Goal: Use online tool/utility: Use online tool/utility

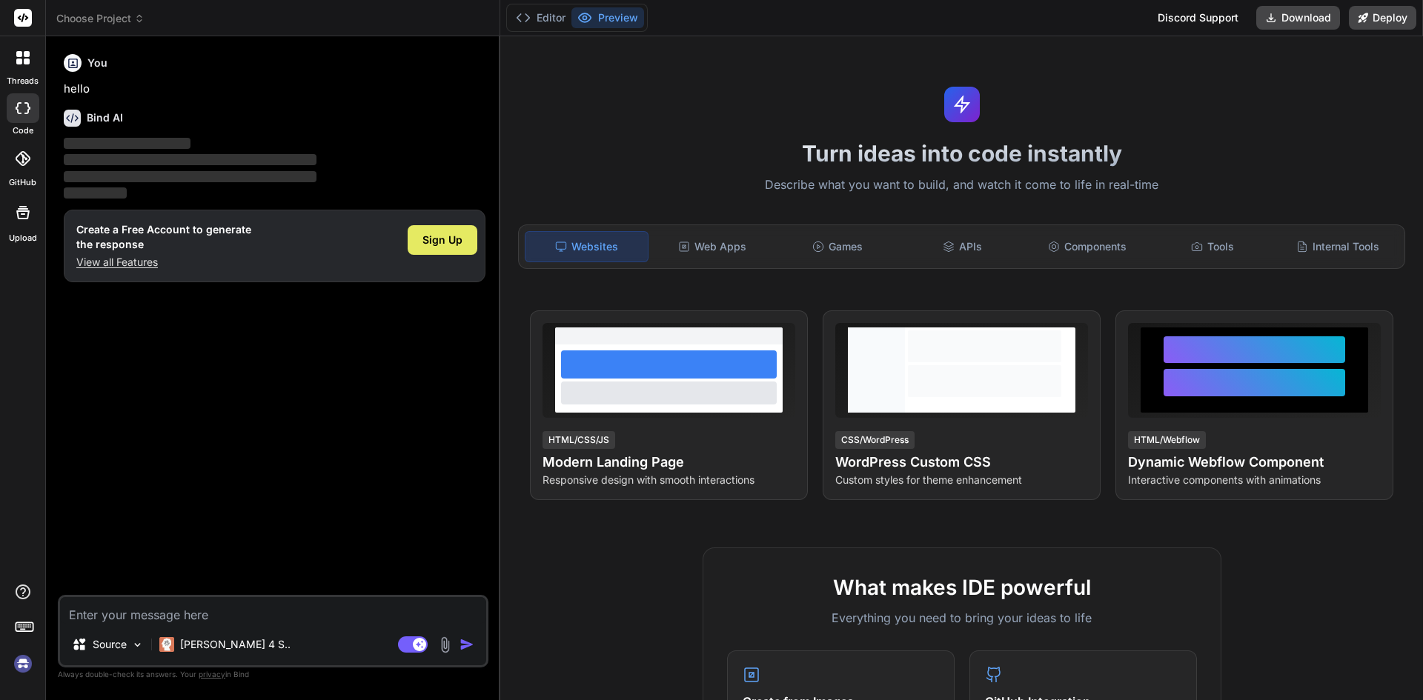
click at [420, 242] on div "Sign Up" at bounding box center [443, 240] width 70 height 30
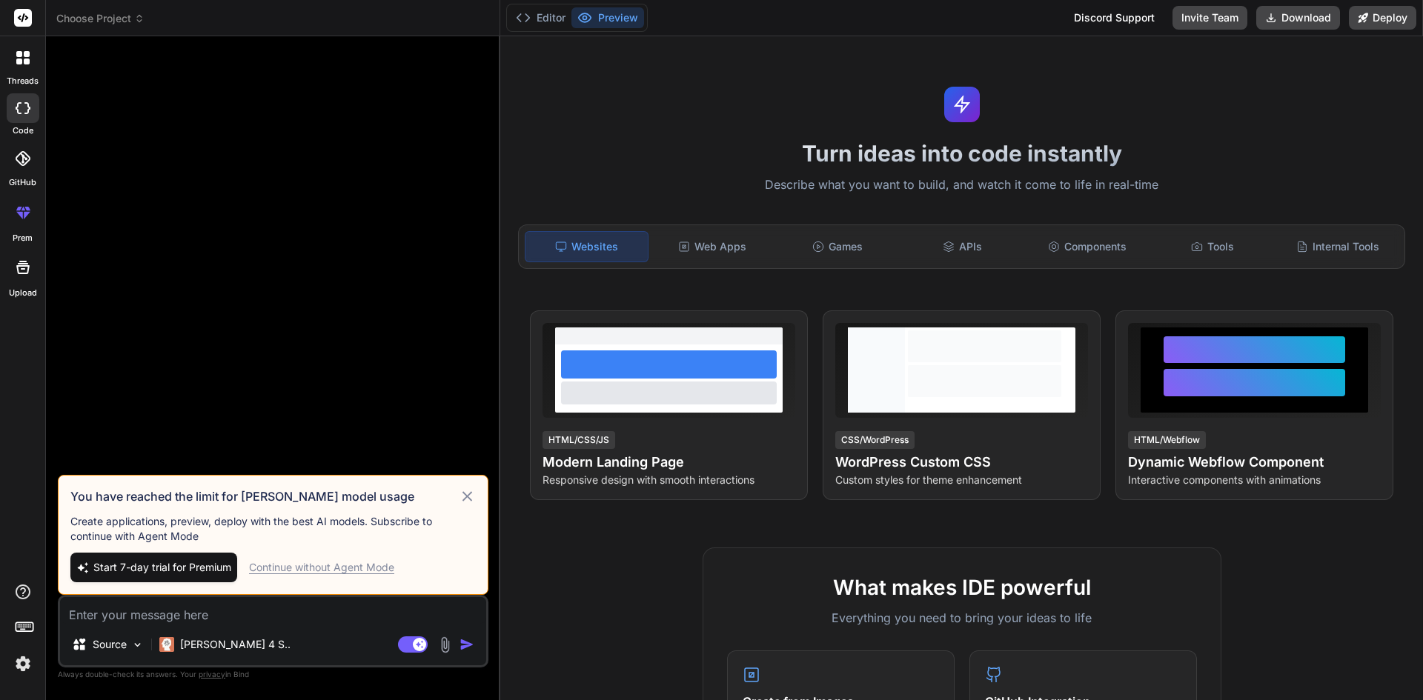
click at [349, 575] on div "Start 7-day trial for Premium Continue without Agent Mode" at bounding box center [272, 568] width 405 height 30
click at [354, 567] on div "Continue without Agent Mode" at bounding box center [321, 567] width 145 height 15
type textarea "x"
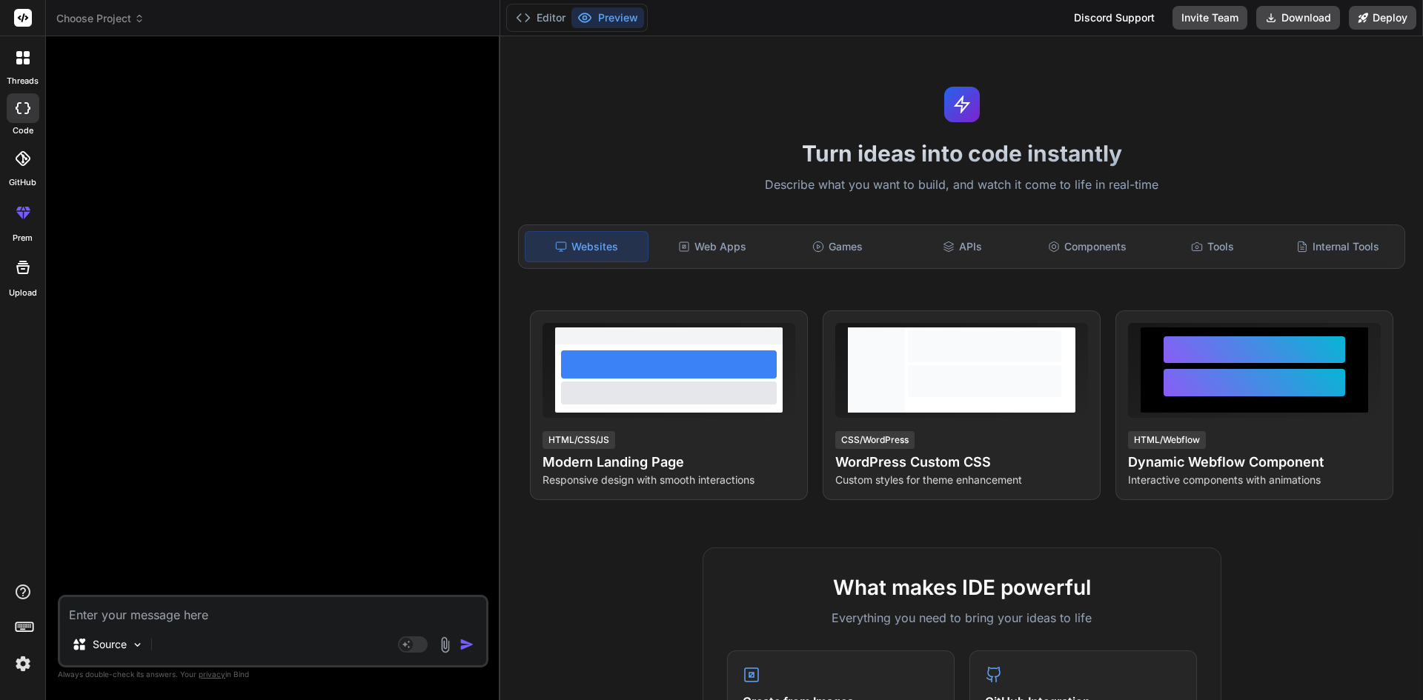
click at [257, 612] on textarea at bounding box center [273, 610] width 426 height 27
paste textarea "I am writing this mail to inform that I can manage the pie chart data as per th…"
type textarea "I am writing this mail to inform that I can manage the pie chart data as per th…"
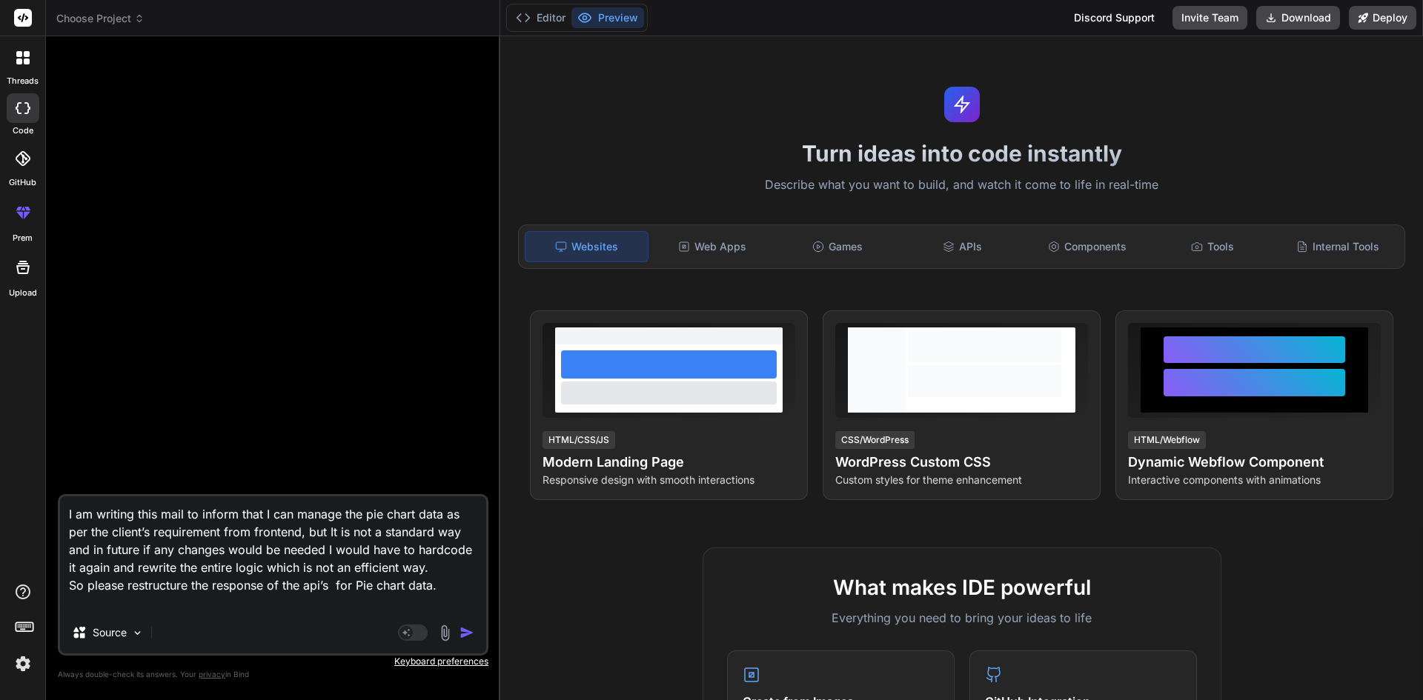
type textarea "x"
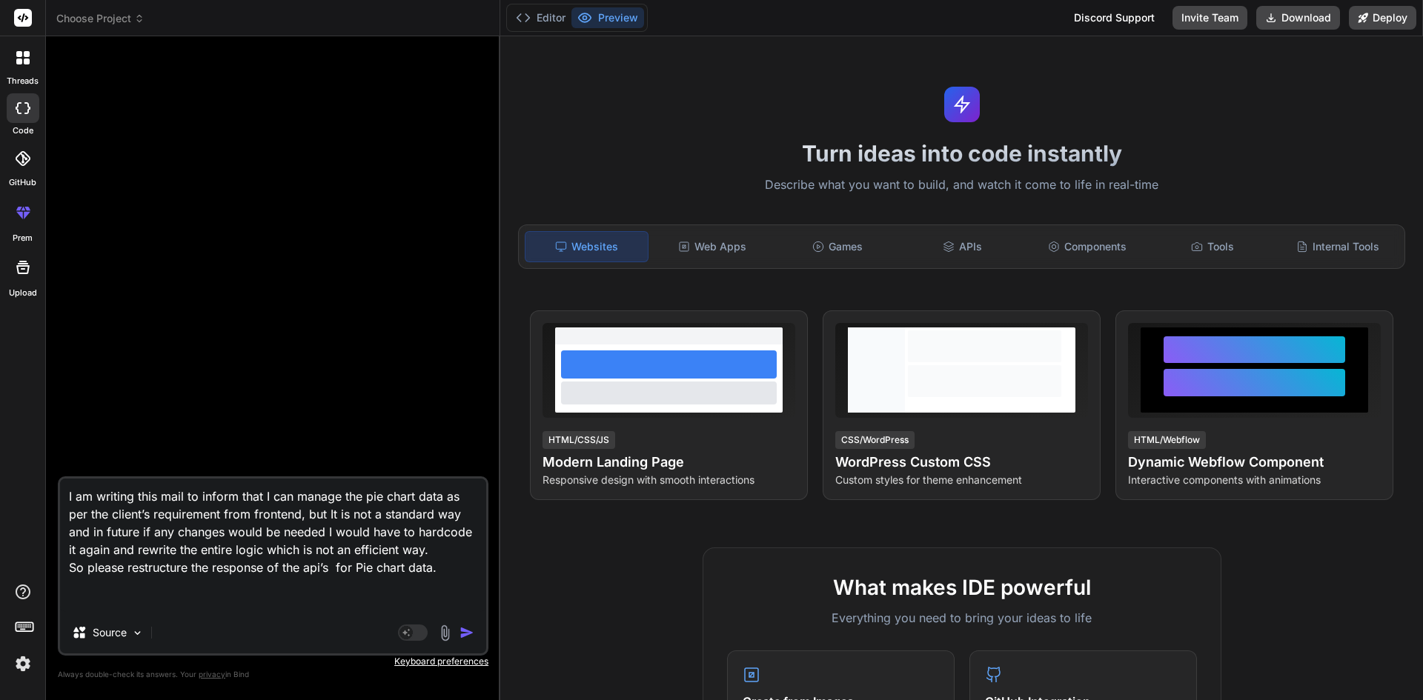
type textarea "I am writing this mail to inform that I can manage the pie chart data as per th…"
type textarea "x"
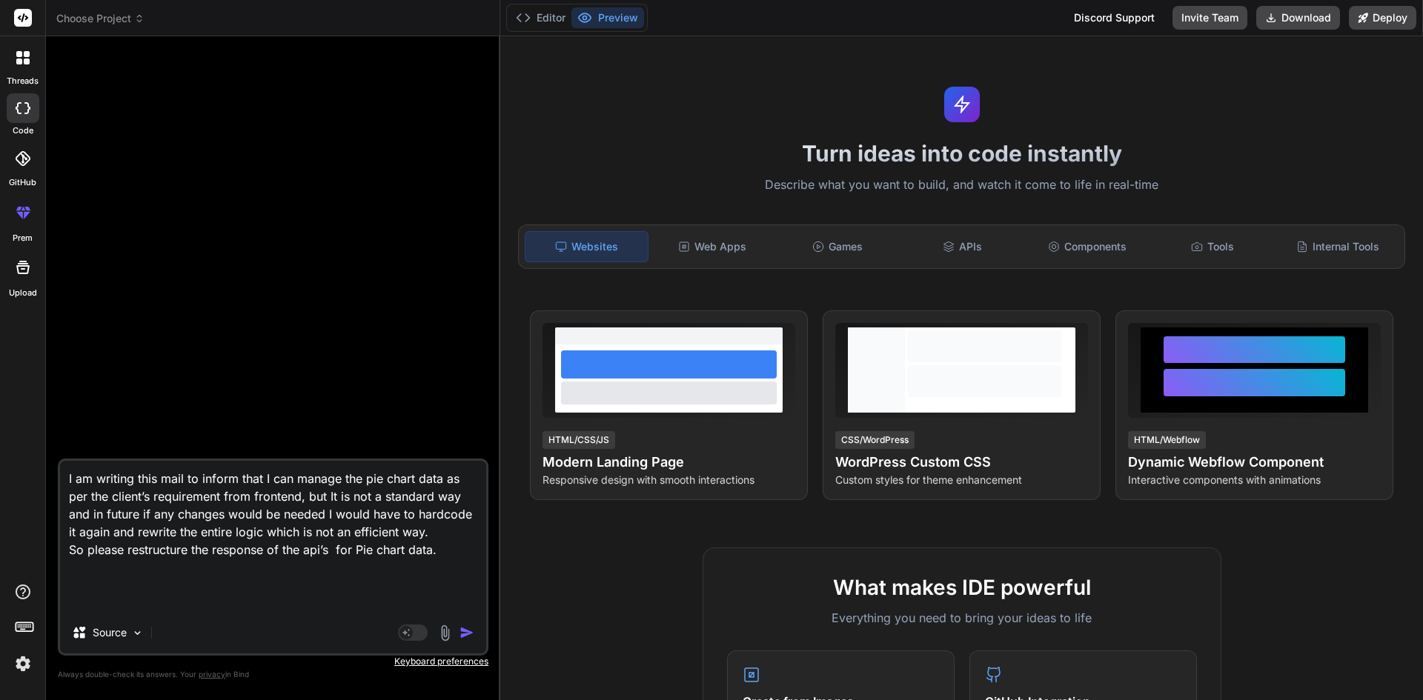
type textarea "I am writing this mail to inform that I can manage the pie chart data as per th…"
type textarea "x"
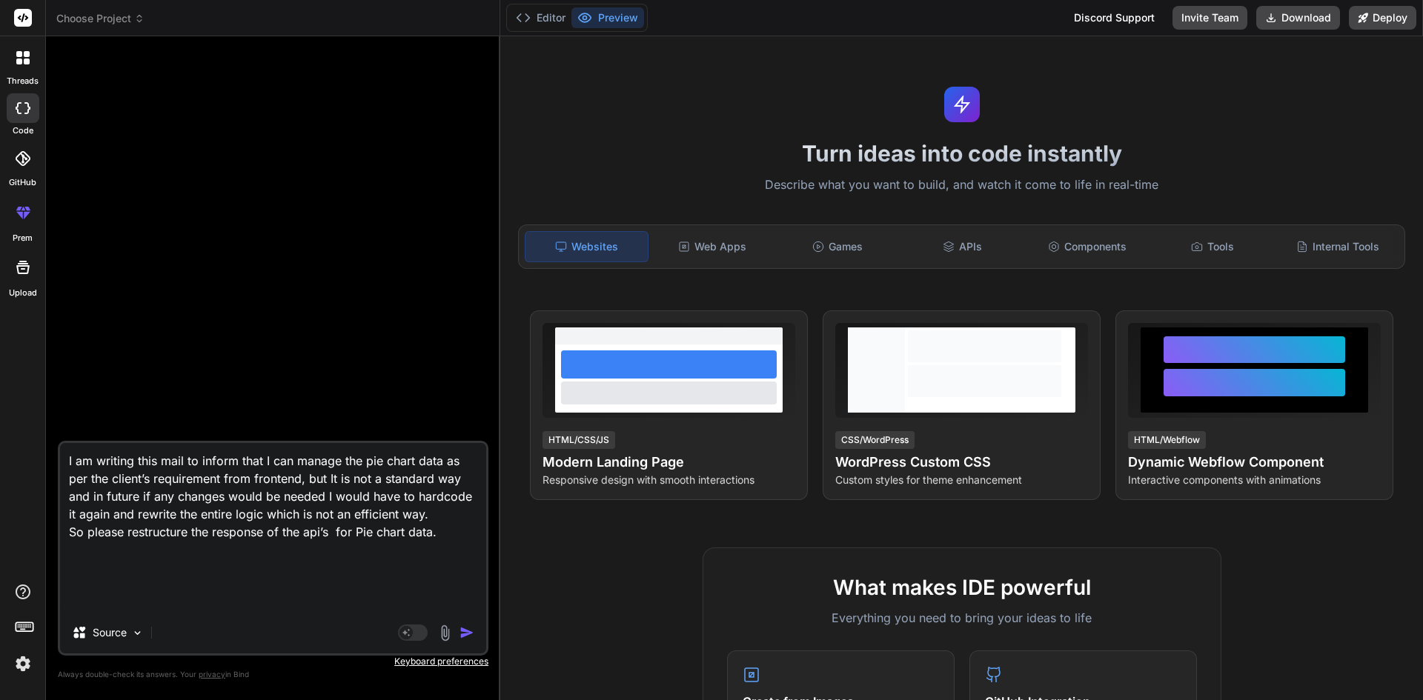
type textarea "I am writing this mail to inform that I can manage the pie chart data as per th…"
type textarea "x"
type textarea "I am writing this mail to inform that I can manage the pie chart data as per th…"
type textarea "x"
type textarea "I am writing this mail to inform that I can manage the pie chart data as per th…"
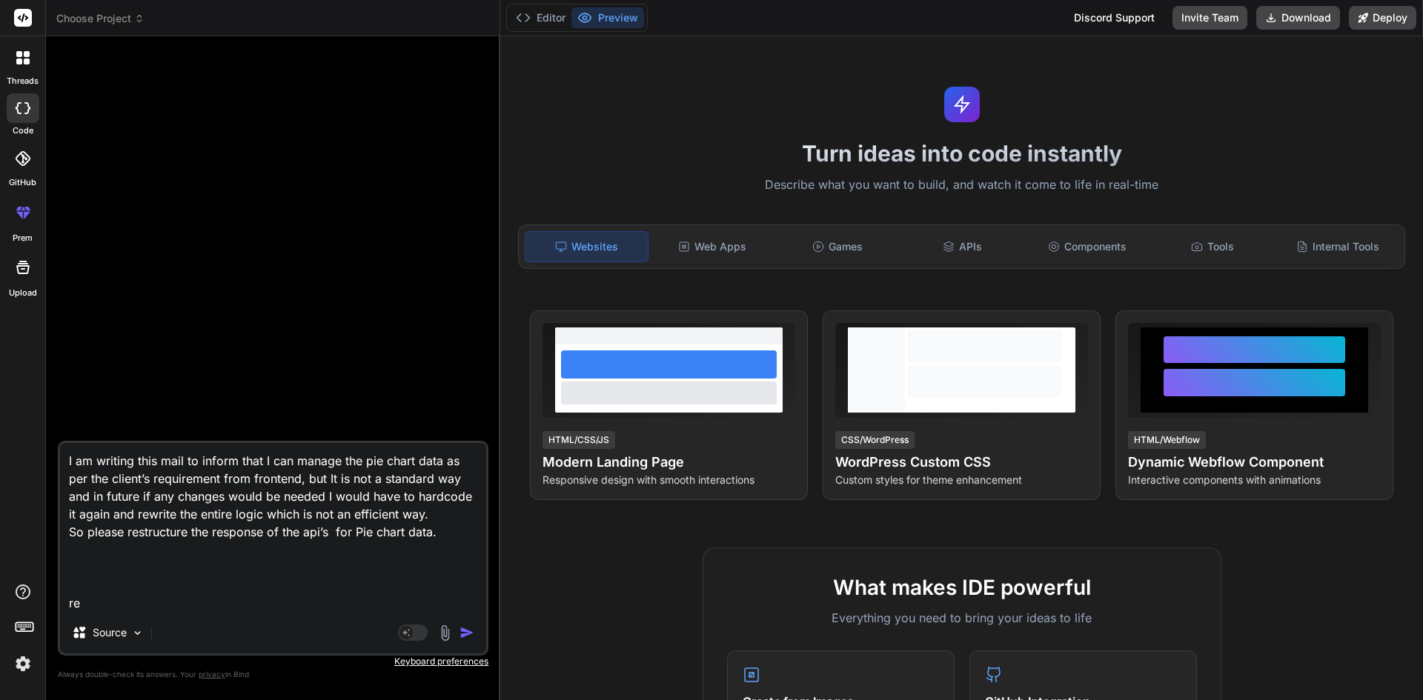
type textarea "x"
type textarea "I am writing this mail to inform that I can manage the pie chart data as per th…"
type textarea "x"
type textarea "I am writing this mail to inform that I can manage the pie chart data as per th…"
type textarea "x"
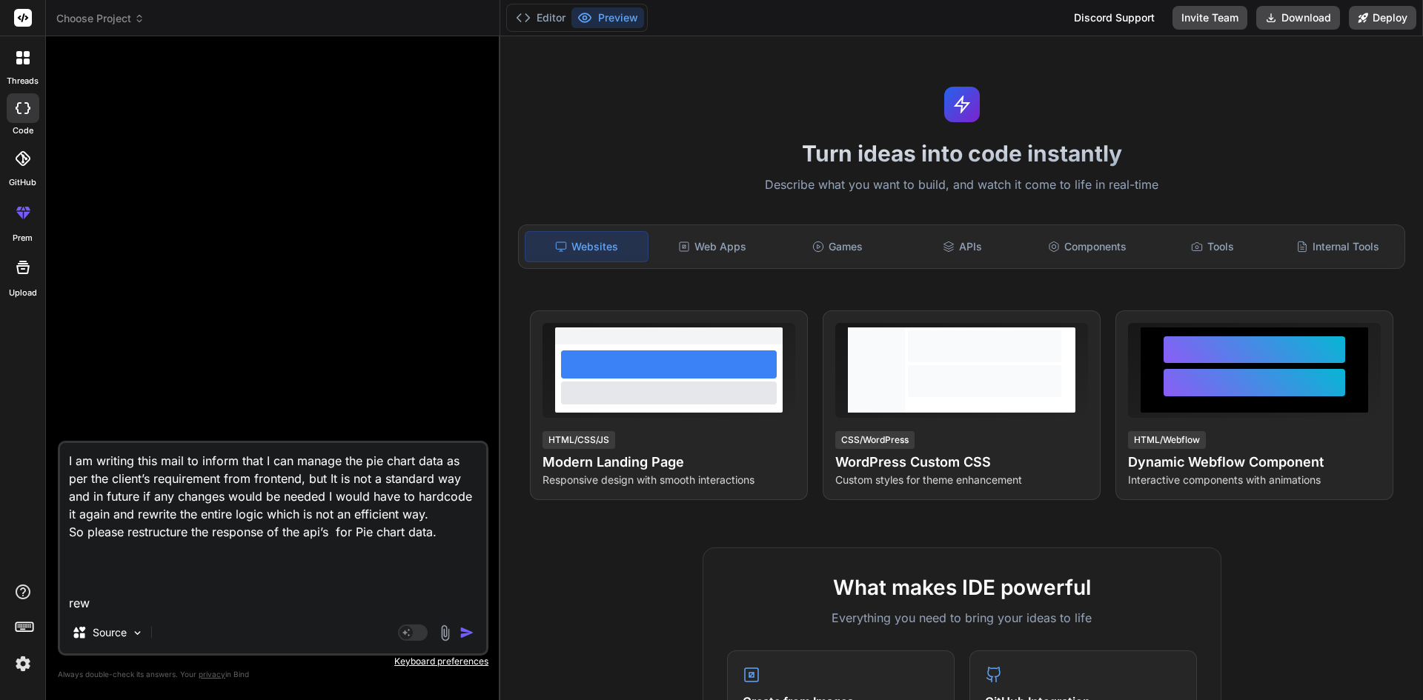
type textarea "I am writing this mail to inform that I can manage the pie chart data as per th…"
type textarea "x"
type textarea "I am writing this mail to inform that I can manage the pie chart data as per th…"
type textarea "x"
type textarea "I am writing this mail to inform that I can manage the pie chart data as per th…"
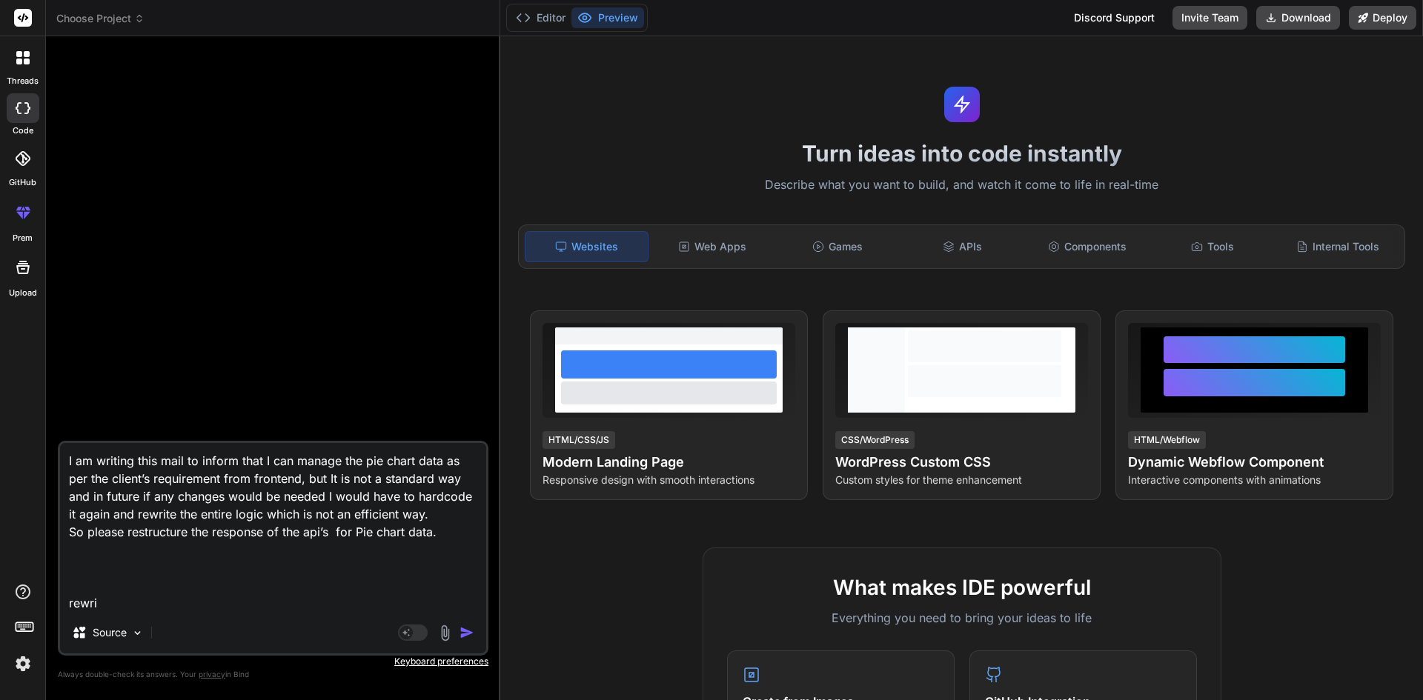
type textarea "x"
type textarea "I am writing this mail to inform that I can manage the pie chart data as per th…"
type textarea "x"
type textarea "I am writing this mail to inform that I can manage the pie chart data as per th…"
type textarea "x"
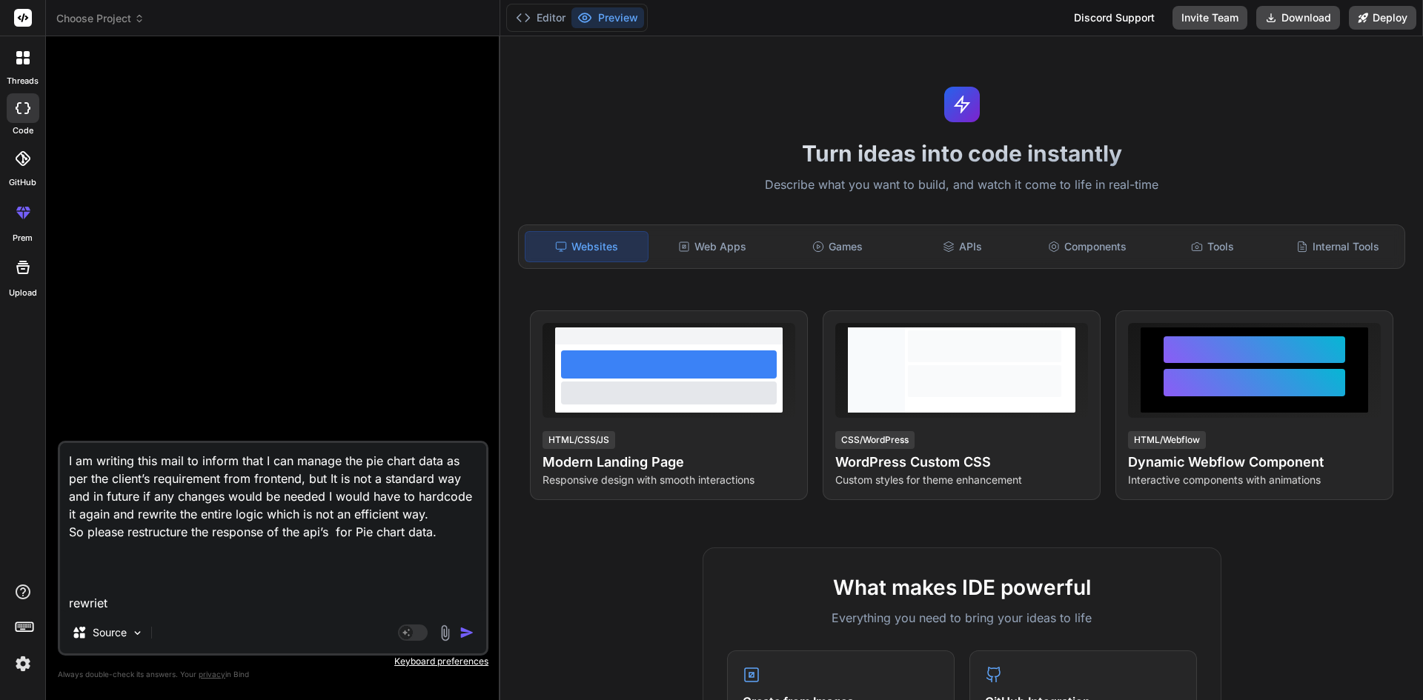
type textarea "I am writing this mail to inform that I can manage the pie chart data as per th…"
type textarea "x"
type textarea "I am writing this mail to inform that I can manage the pie chart data as per th…"
type textarea "x"
type textarea "I am writing this mail to inform that I can manage the pie chart data as per th…"
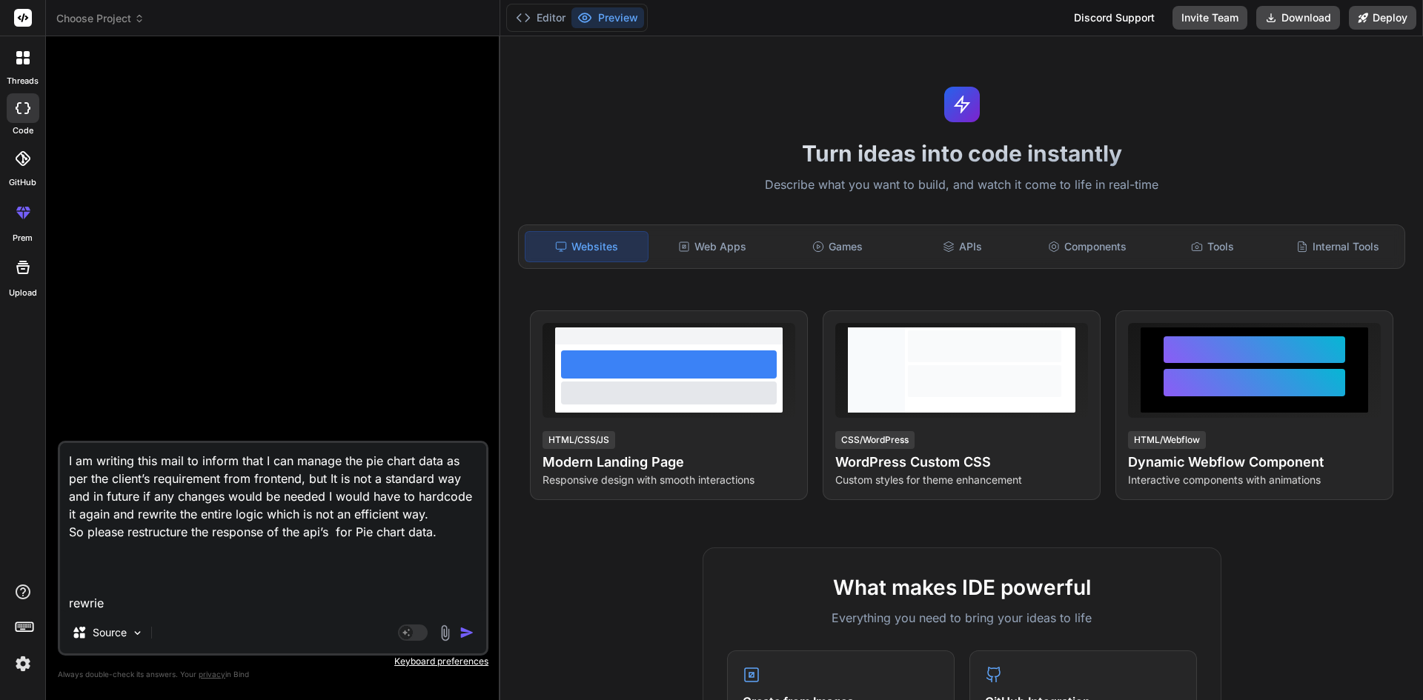
type textarea "x"
type textarea "I am writing this mail to inform that I can manage the pie chart data as per th…"
type textarea "x"
type textarea "I am writing this mail to inform that I can manage the pie chart data as per th…"
type textarea "x"
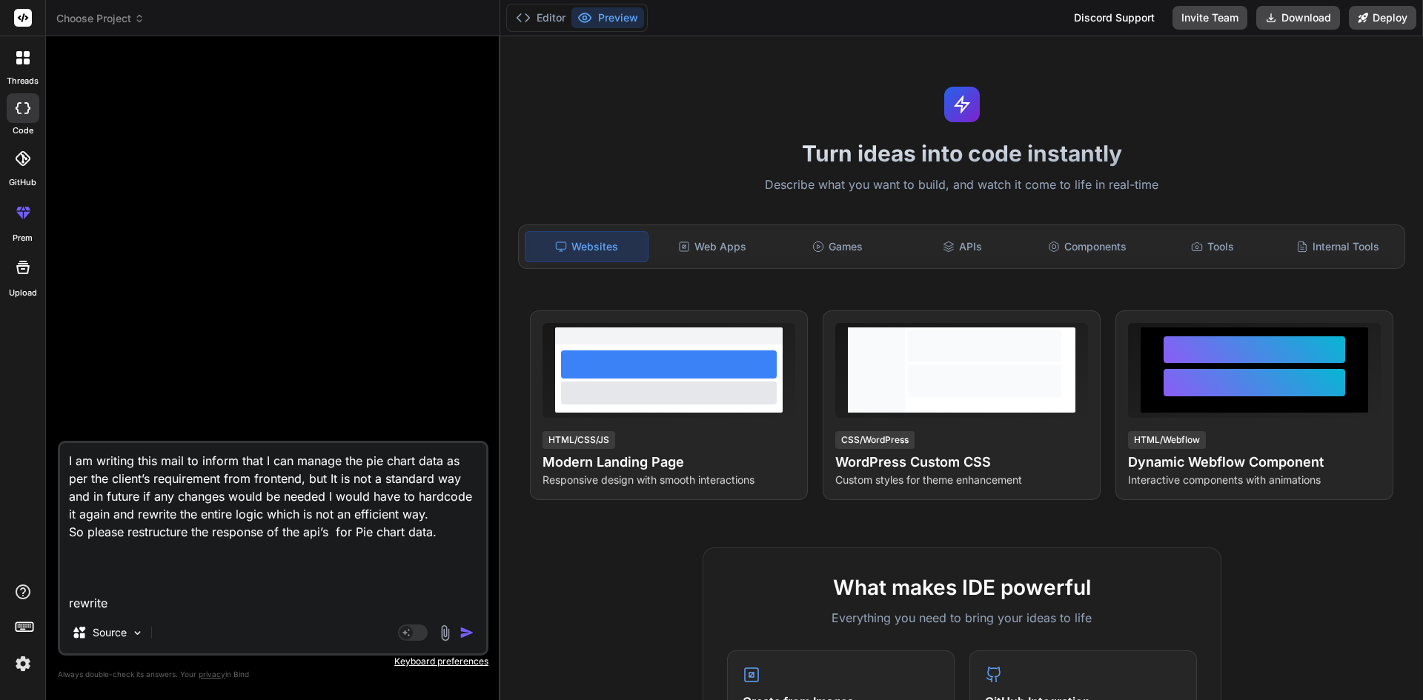
type textarea "I am writing this mail to inform that I can manage the pie chart data as per th…"
type textarea "x"
type textarea "I am writing this mail to inform that I can manage the pie chart data as per th…"
type textarea "x"
type textarea "I am writing this mail to inform that I can manage the pie chart data as per th…"
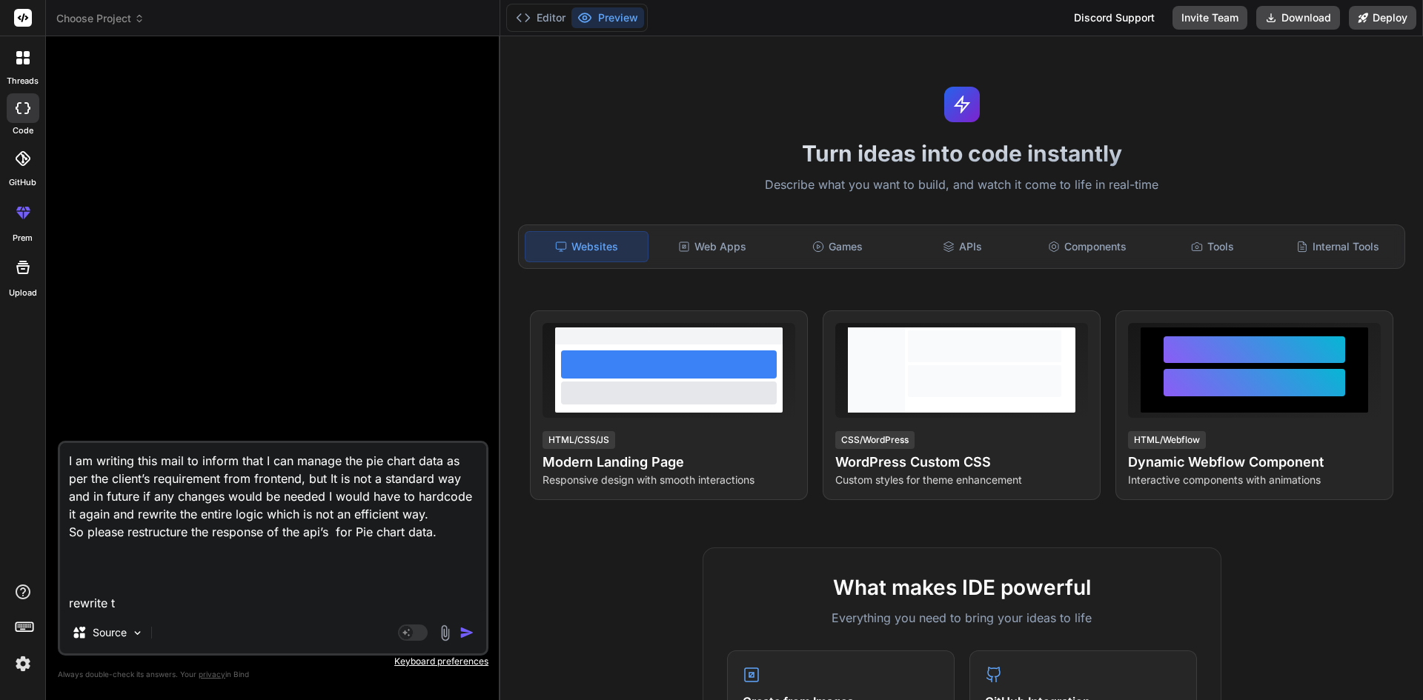
type textarea "x"
type textarea "I am writing this mail to inform that I can manage the pie chart data as per th…"
type textarea "x"
type textarea "I am writing this mail to inform that I can manage the pie chart data as per th…"
type textarea "x"
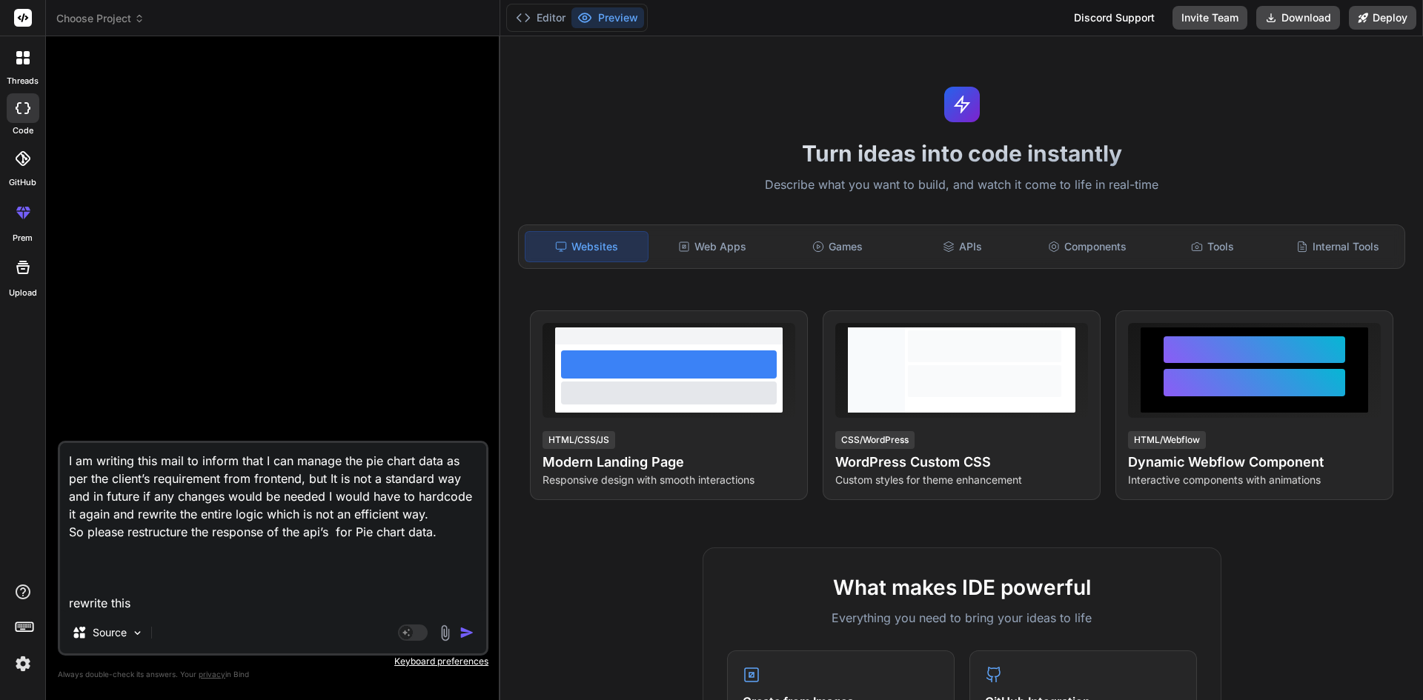
type textarea "I am writing this mail to inform that I can manage the pie chart data as per th…"
type textarea "x"
type textarea "I am writing this mail to inform that I can manage the pie chart data as per th…"
type textarea "x"
type textarea "I am writing this mail to inform that I can manage the pie chart data as per th…"
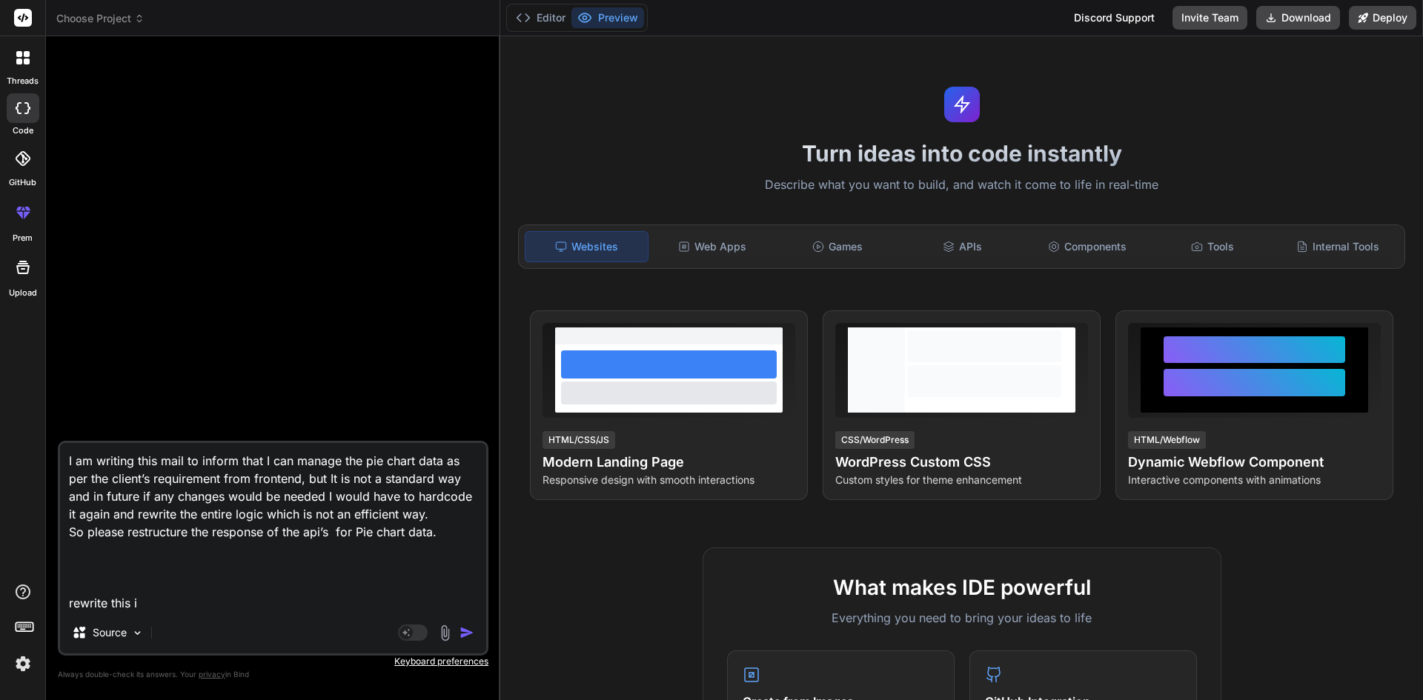
type textarea "x"
type textarea "I am writing this mail to inform that I can manage the pie chart data as per th…"
type textarea "x"
type textarea "I am writing this mail to inform that I can manage the pie chart data as per th…"
type textarea "x"
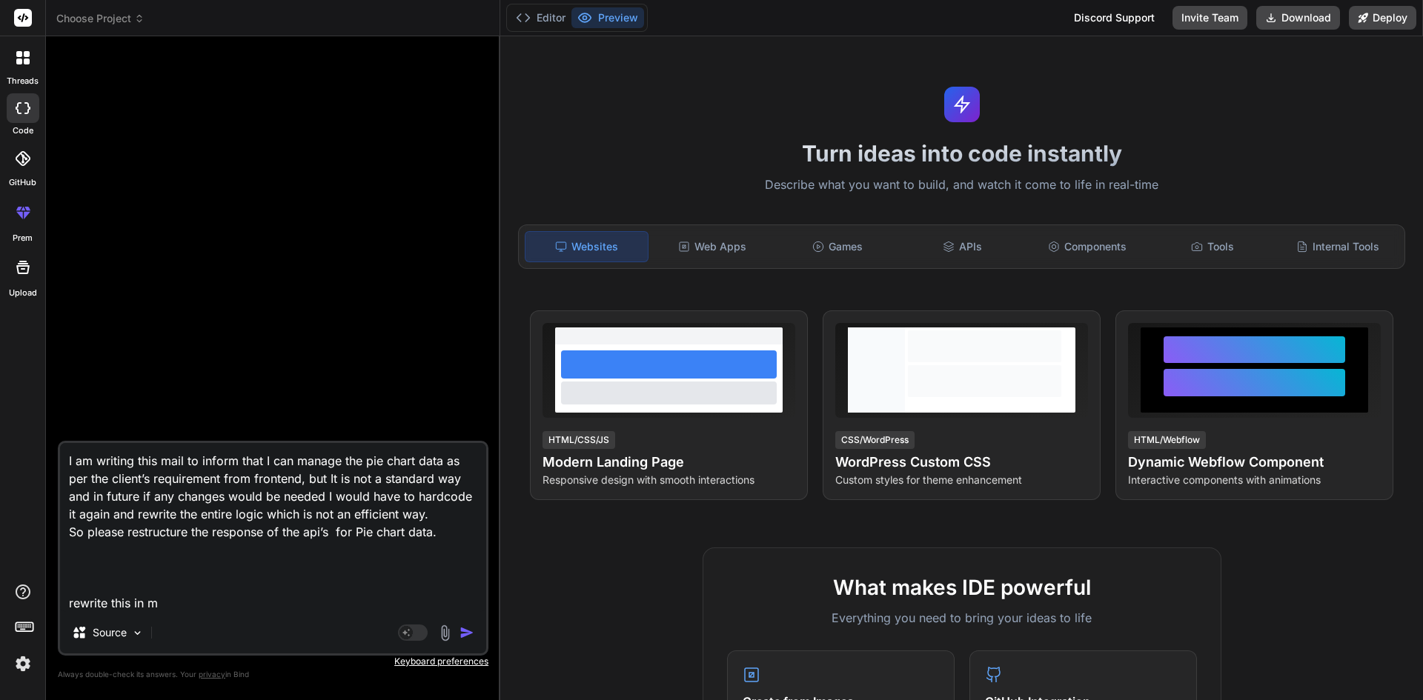
type textarea "I am writing this mail to inform that I can manage the pie chart data as per th…"
type textarea "x"
type textarea "I am writing this mail to inform that I can manage the pie chart data as per th…"
type textarea "x"
type textarea "I am writing this mail to inform that I can manage the pie chart data as per th…"
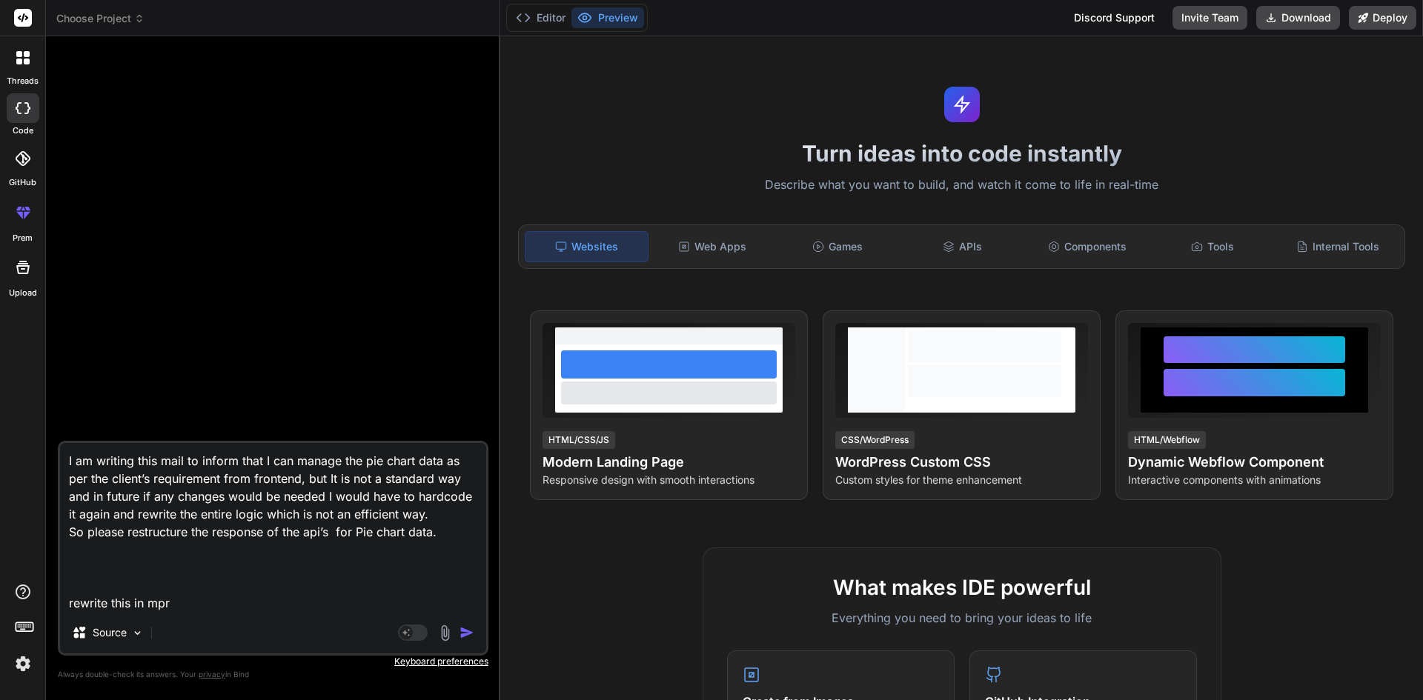
type textarea "x"
type textarea "I am writing this mail to inform that I can manage the pie chart data as per th…"
type textarea "x"
type textarea "I am writing this mail to inform that I can manage the pie chart data as per th…"
type textarea "x"
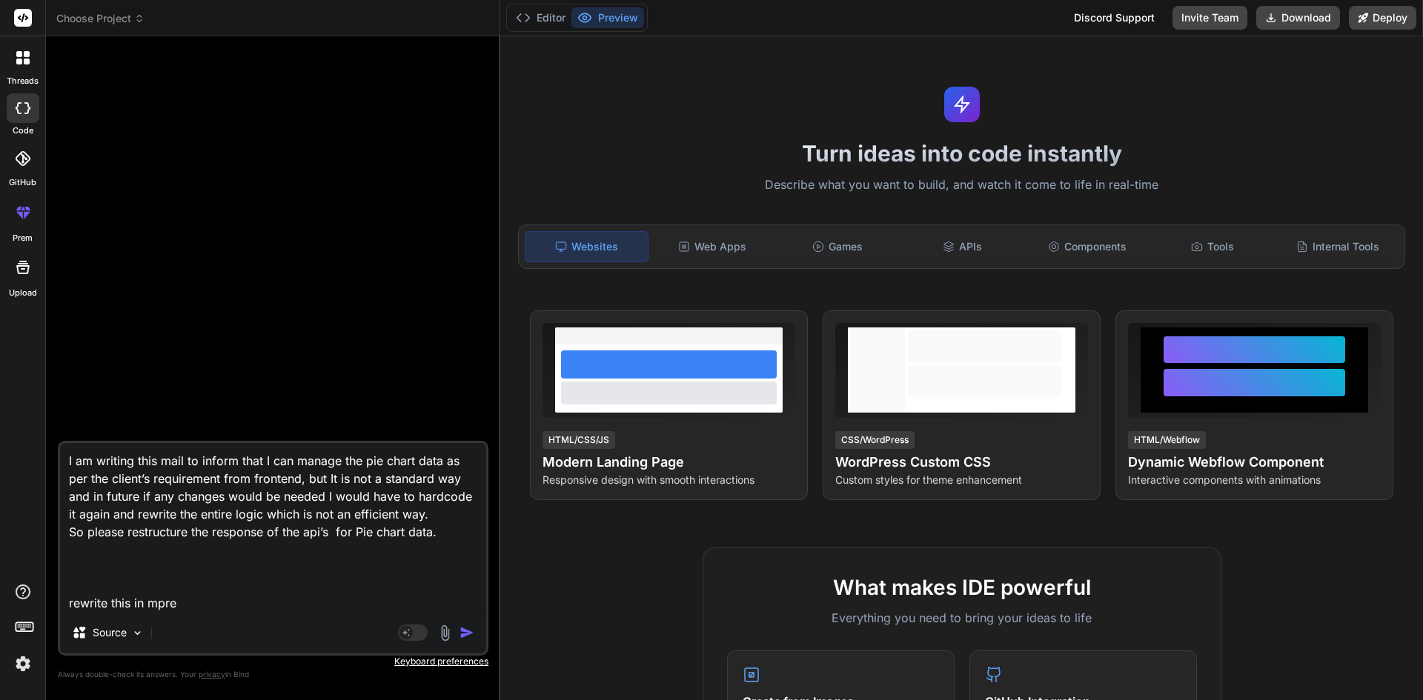
type textarea "I am writing this mail to inform that I can manage the pie chart data as per th…"
type textarea "x"
type textarea "I am writing this mail to inform that I can manage the pie chart data as per th…"
type textarea "x"
type textarea "I am writing this mail to inform that I can manage the pie chart data as per th…"
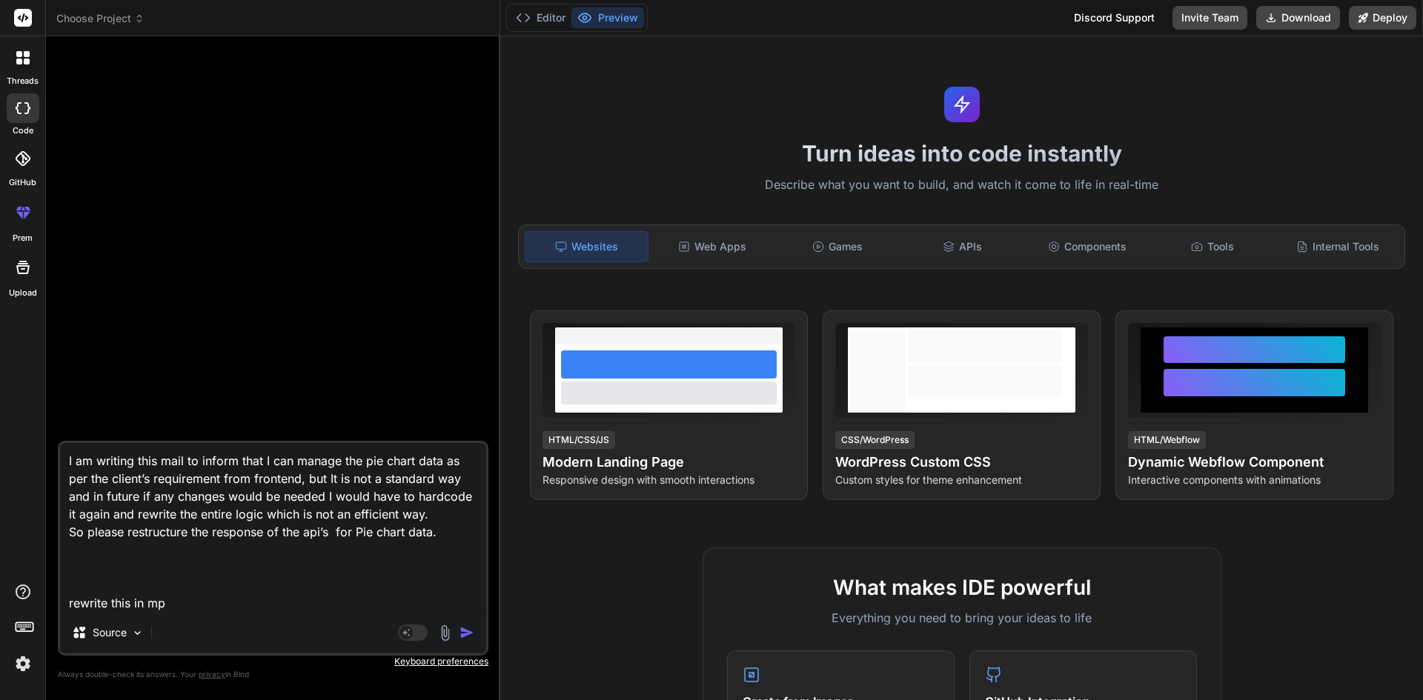
type textarea "x"
type textarea "I am writing this mail to inform that I can manage the pie chart data as per th…"
type textarea "x"
type textarea "I am writing this mail to inform that I can manage the pie chart data as per th…"
type textarea "x"
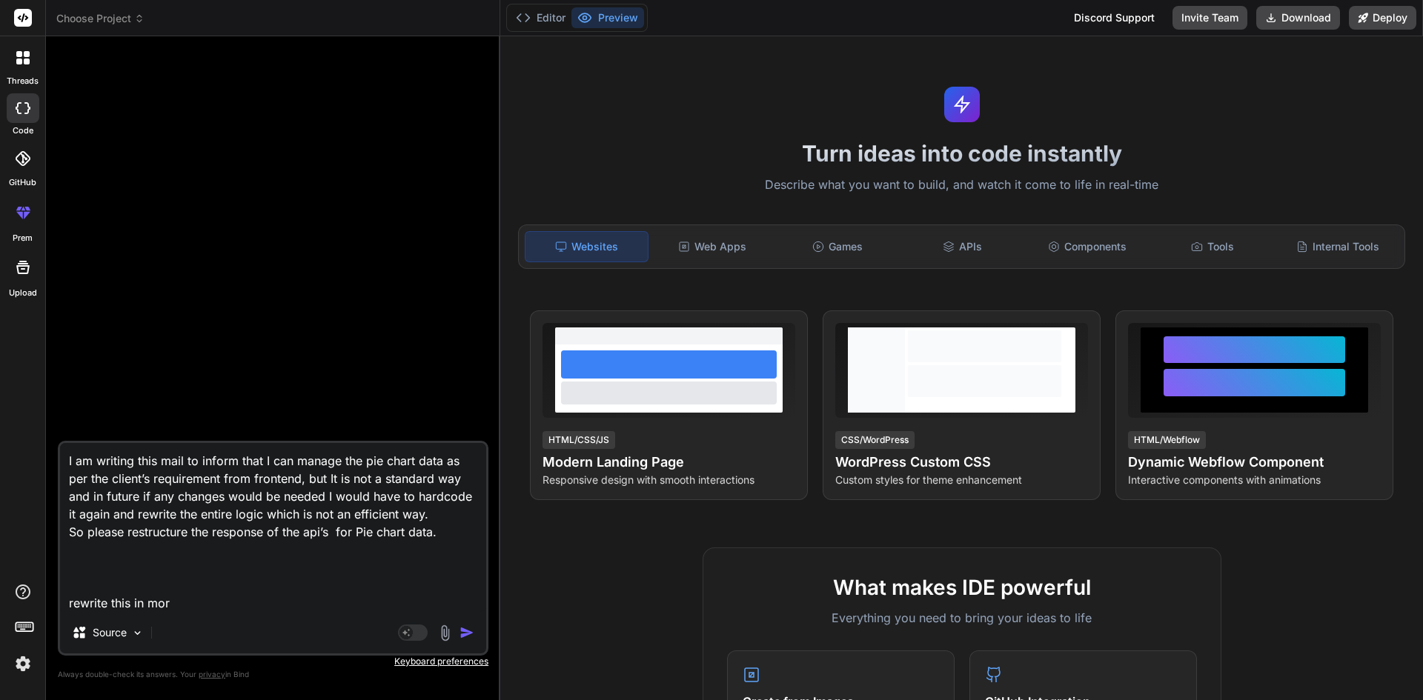
type textarea "I am writing this mail to inform that I can manage the pie chart data as per th…"
type textarea "x"
type textarea "I am writing this mail to inform that I can manage the pie chart data as per th…"
type textarea "x"
type textarea "I am writing this mail to inform that I can manage the pie chart data as per th…"
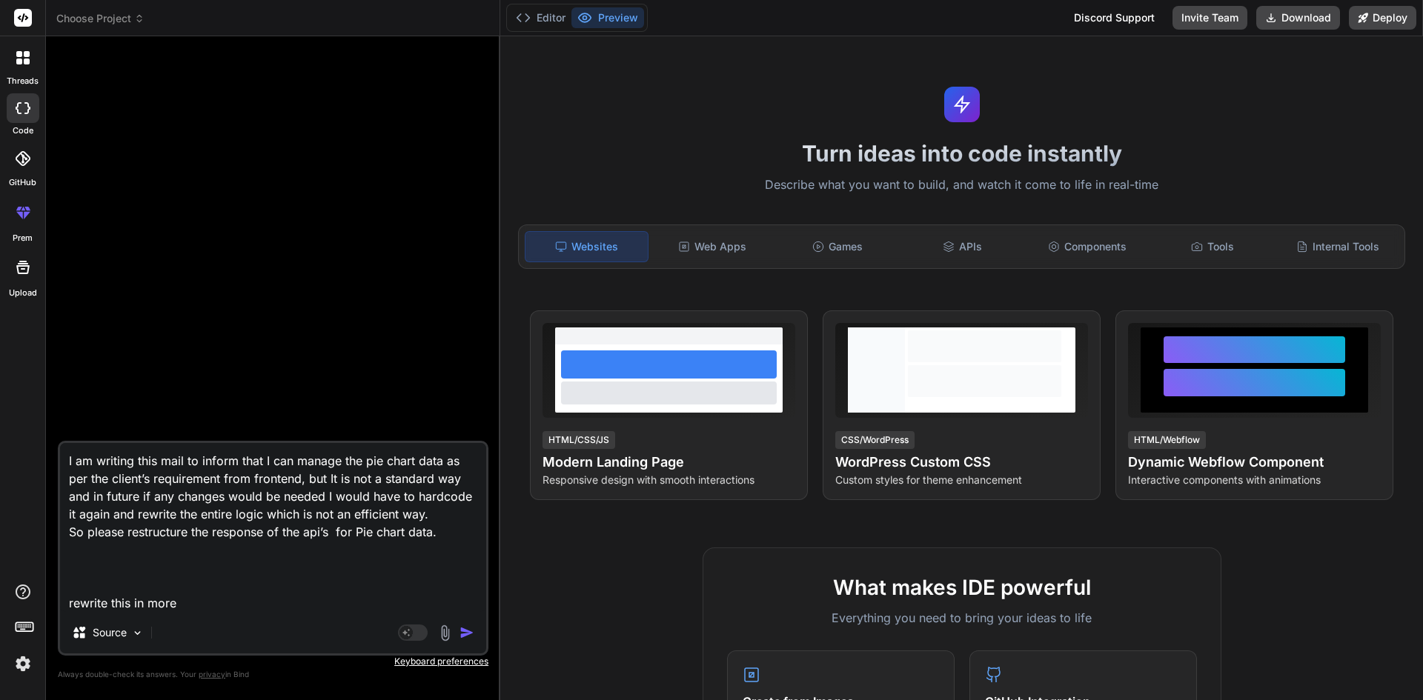
type textarea "x"
type textarea "I am writing this mail to inform that I can manage the pie chart data as per th…"
type textarea "x"
type textarea "I am writing this mail to inform that I can manage the pie chart data as per th…"
type textarea "x"
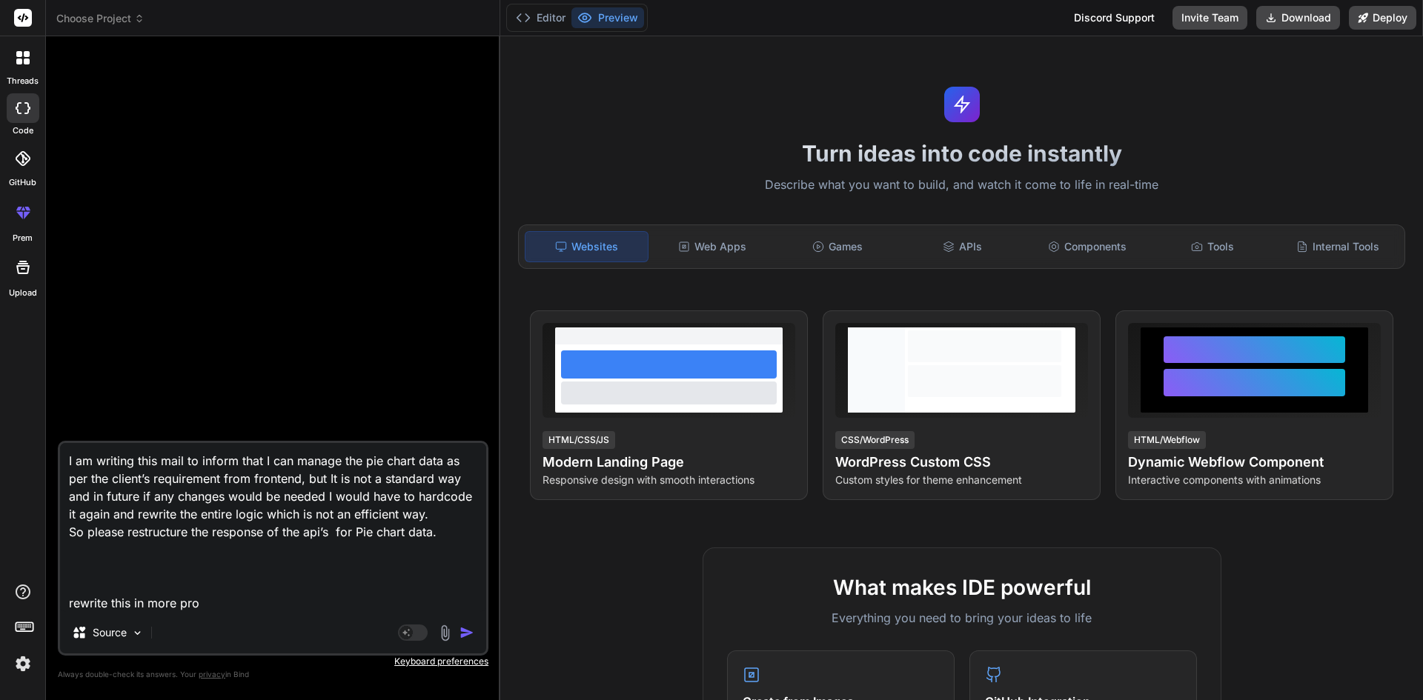
type textarea "I am writing this mail to inform that I can manage the pie chart data as per th…"
type textarea "x"
type textarea "I am writing this mail to inform that I can manage the pie chart data as per th…"
type textarea "x"
type textarea "I am writing this mail to inform that I can manage the pie chart data as per th…"
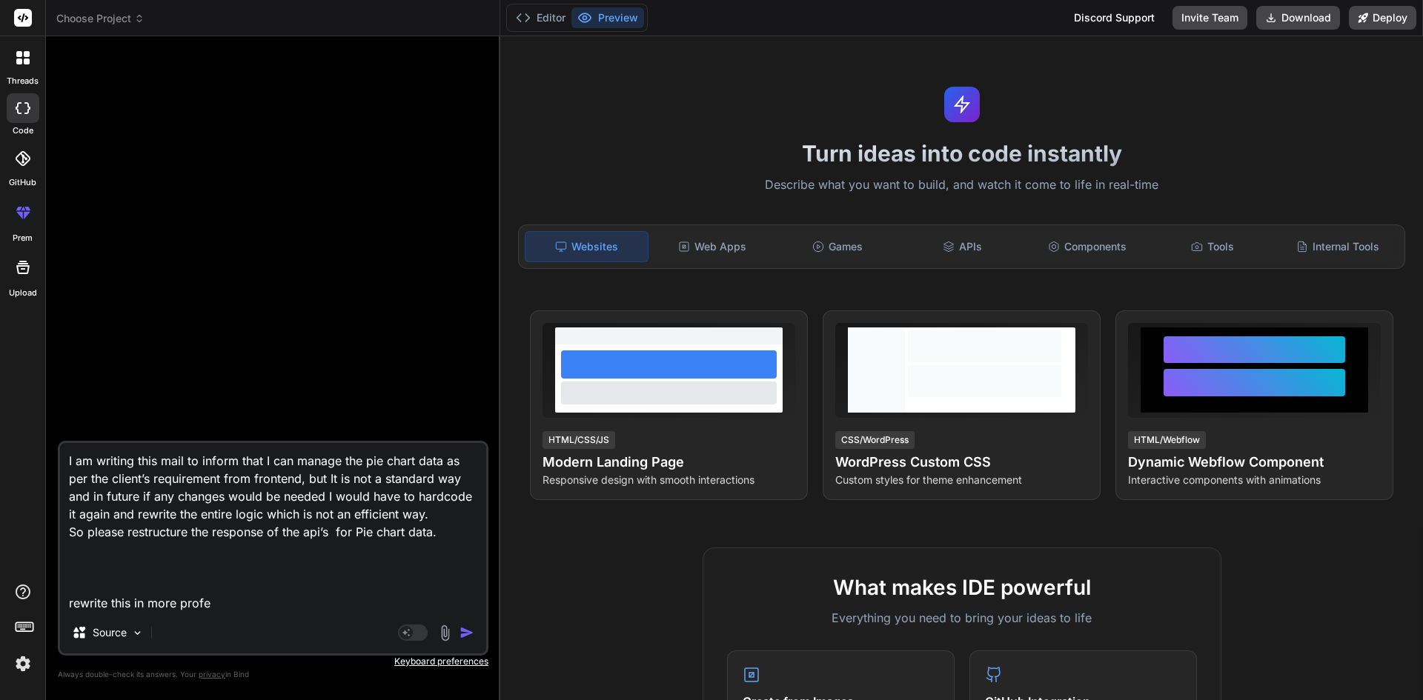
type textarea "x"
type textarea "I am writing this mail to inform that I can manage the pie chart data as per th…"
type textarea "x"
type textarea "I am writing this mail to inform that I can manage the pie chart data as per th…"
type textarea "x"
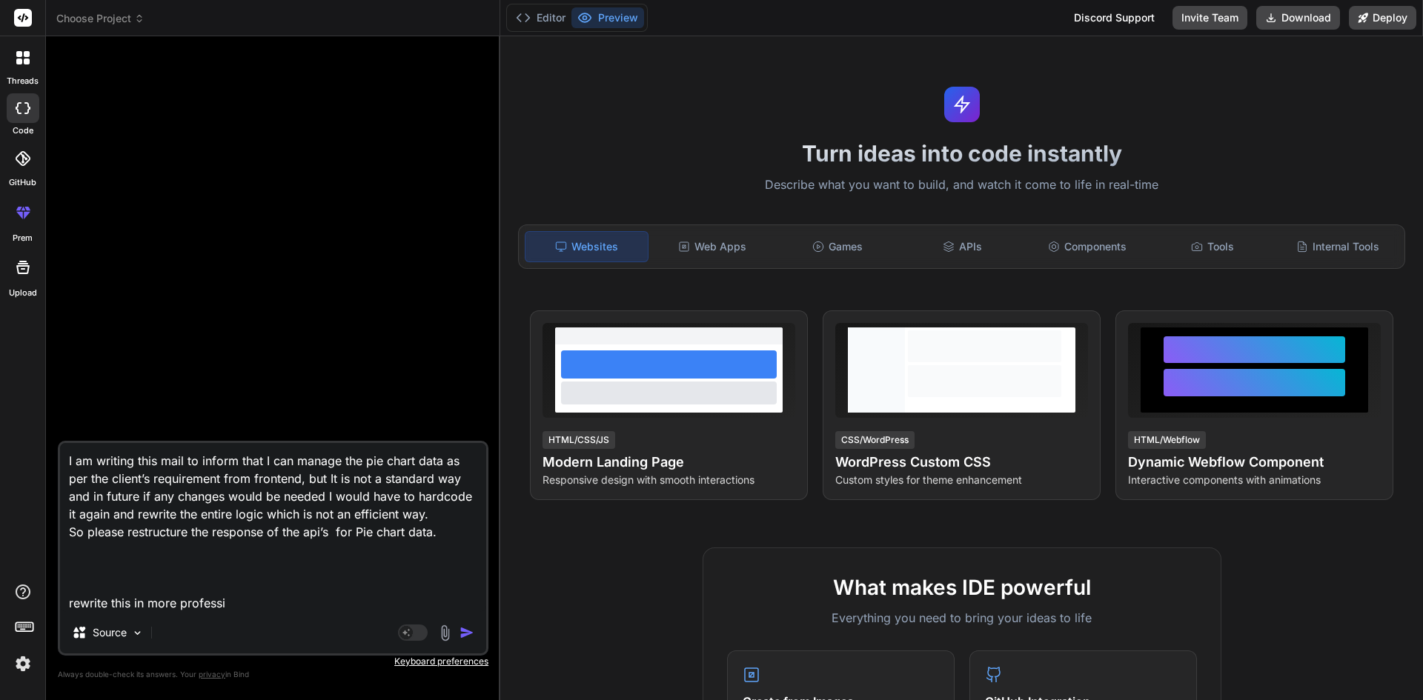
type textarea "I am writing this mail to inform that I can manage the pie chart data as per th…"
type textarea "x"
type textarea "I am writing this mail to inform that I can manage the pie chart data as per th…"
type textarea "x"
type textarea "I am writing this mail to inform that I can manage the pie chart data as per th…"
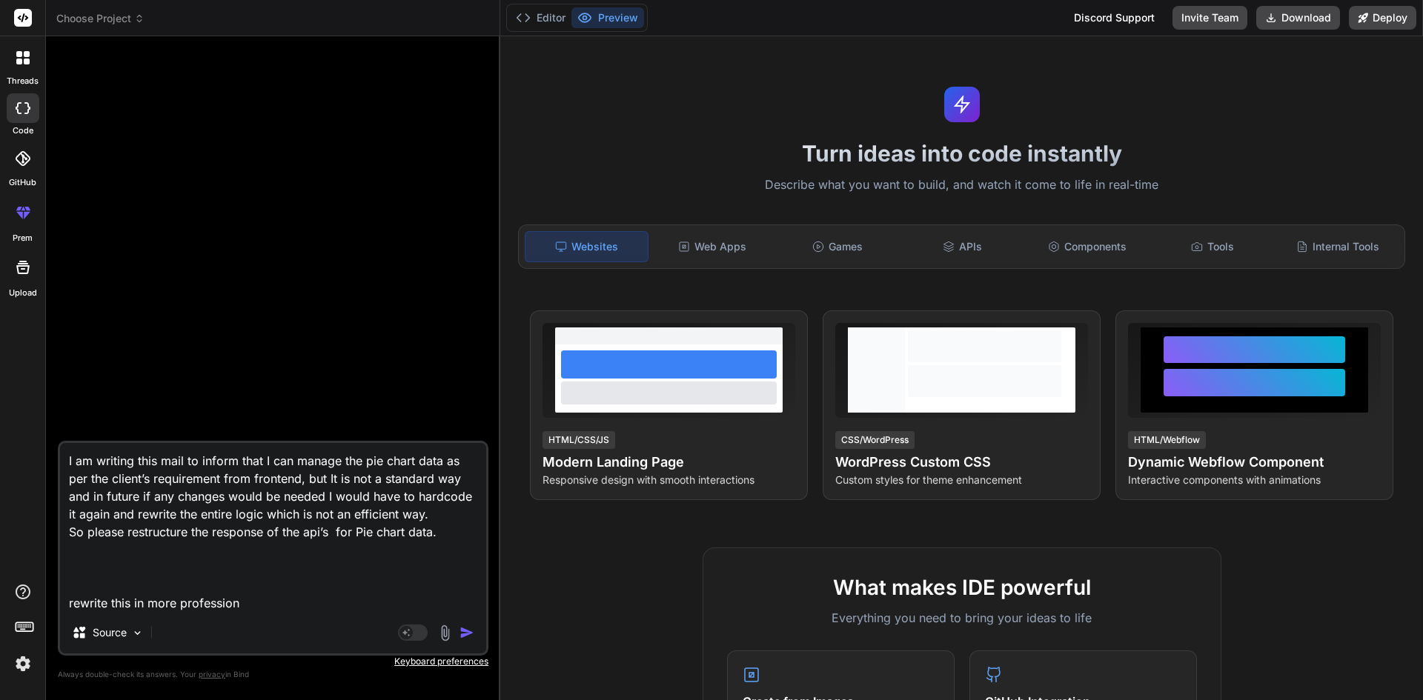
type textarea "x"
type textarea "I am writing this mail to inform that I can manage the pie chart data as per th…"
type textarea "x"
type textarea "I am writing this mail to inform that I can manage the pie chart data as per th…"
type textarea "x"
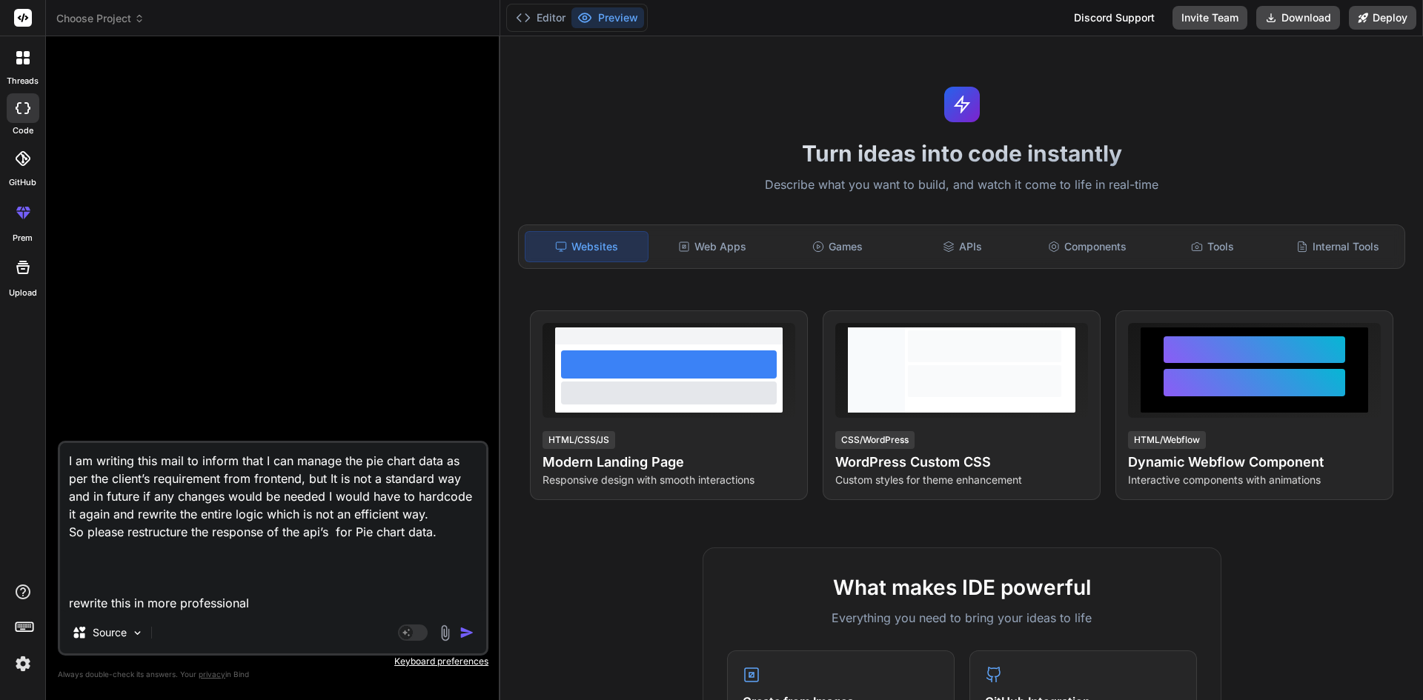
type textarea "I am writing this mail to inform that I can manage the pie chart data as per th…"
type textarea "x"
type textarea "I am writing this mail to inform that I can manage the pie chart data as per th…"
type textarea "x"
type textarea "I am writing this mail to inform that I can manage the pie chart data as per th…"
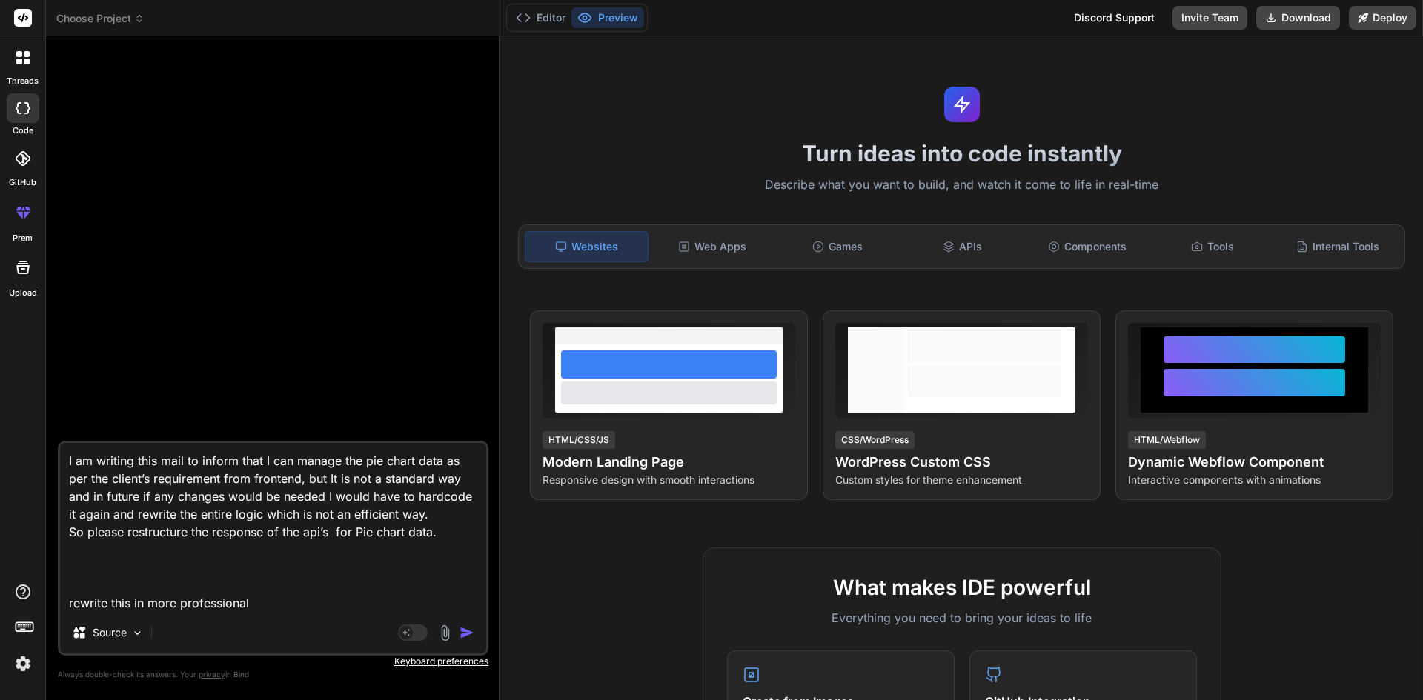
type textarea "x"
type textarea "I am writing this mail to inform that I can manage the pie chart data as per th…"
type textarea "x"
type textarea "I am writing this mail to inform that I can manage the pie chart data as per th…"
type textarea "x"
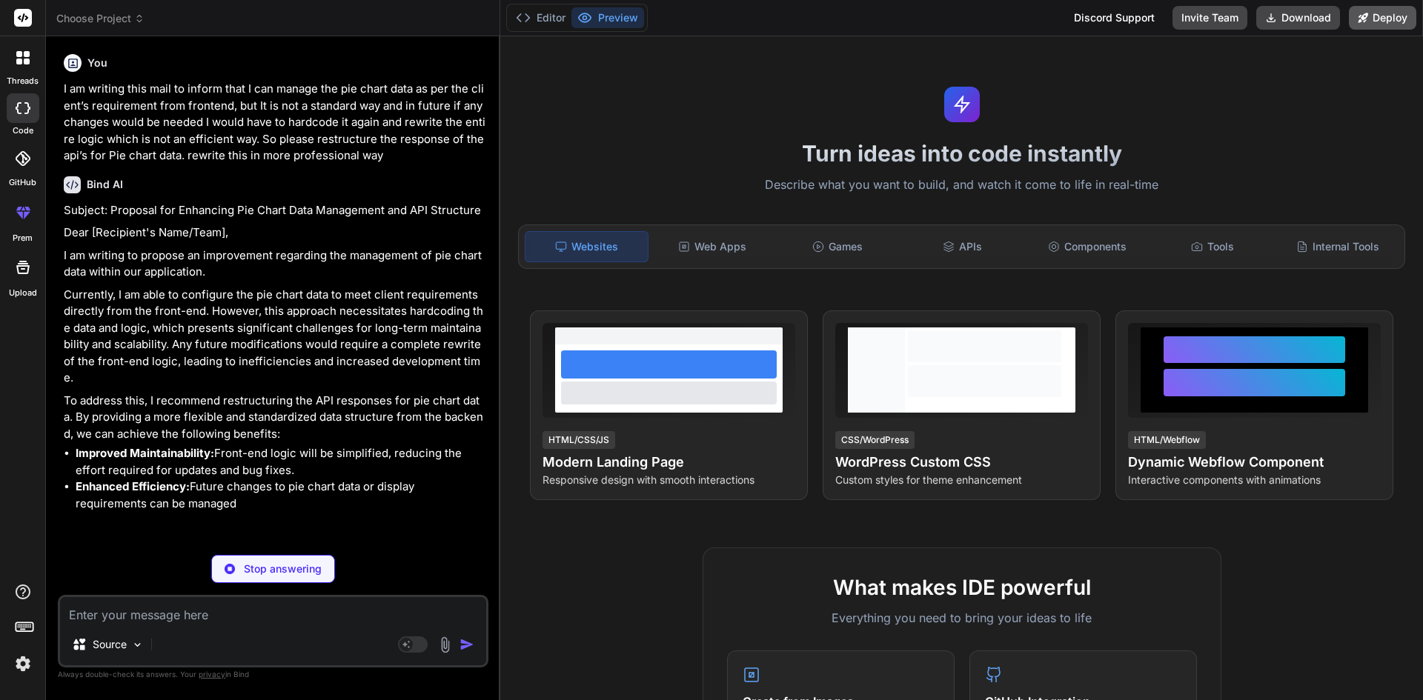
type textarea "x"
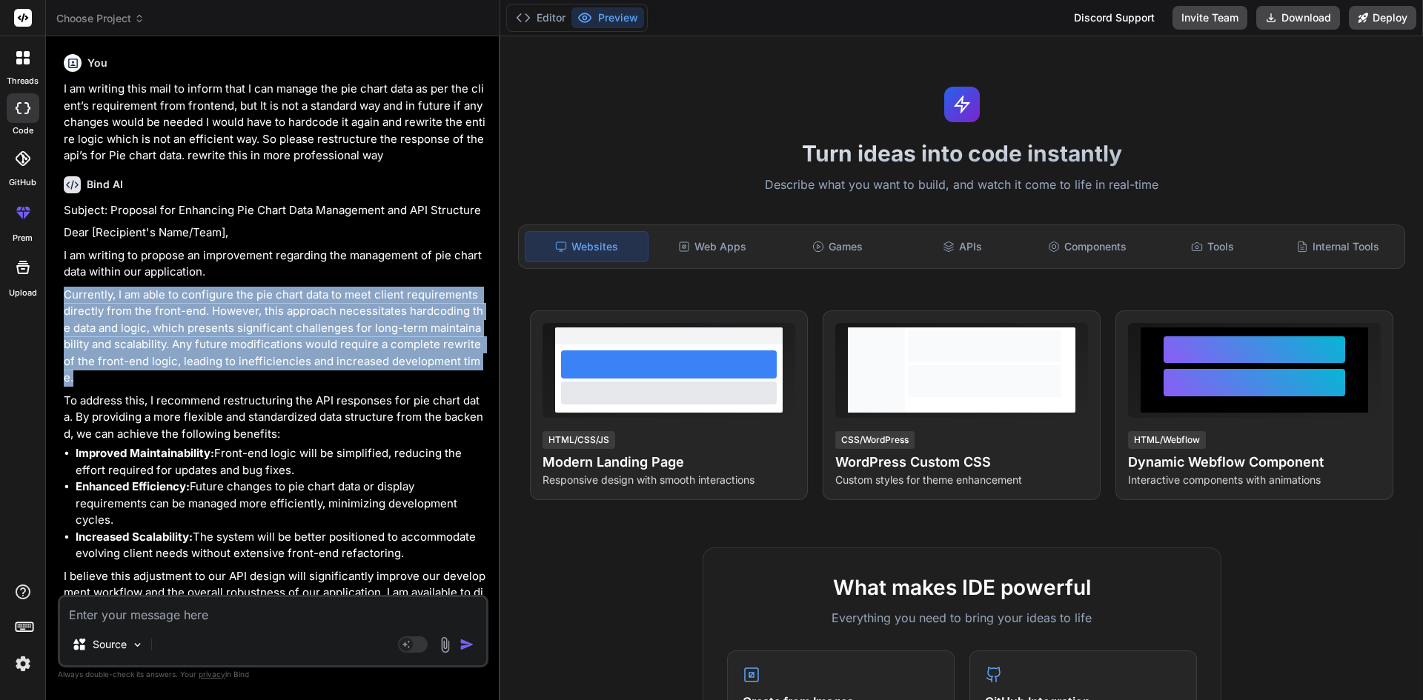
drag, startPoint x: 473, startPoint y: 365, endPoint x: 64, endPoint y: 302, distance: 414.0
click at [64, 302] on p "Currently, I am able to configure the pie chart data to meet client requirement…" at bounding box center [275, 337] width 422 height 100
copy p "Currently, I am able to configure the pie chart data to meet client requirement…"
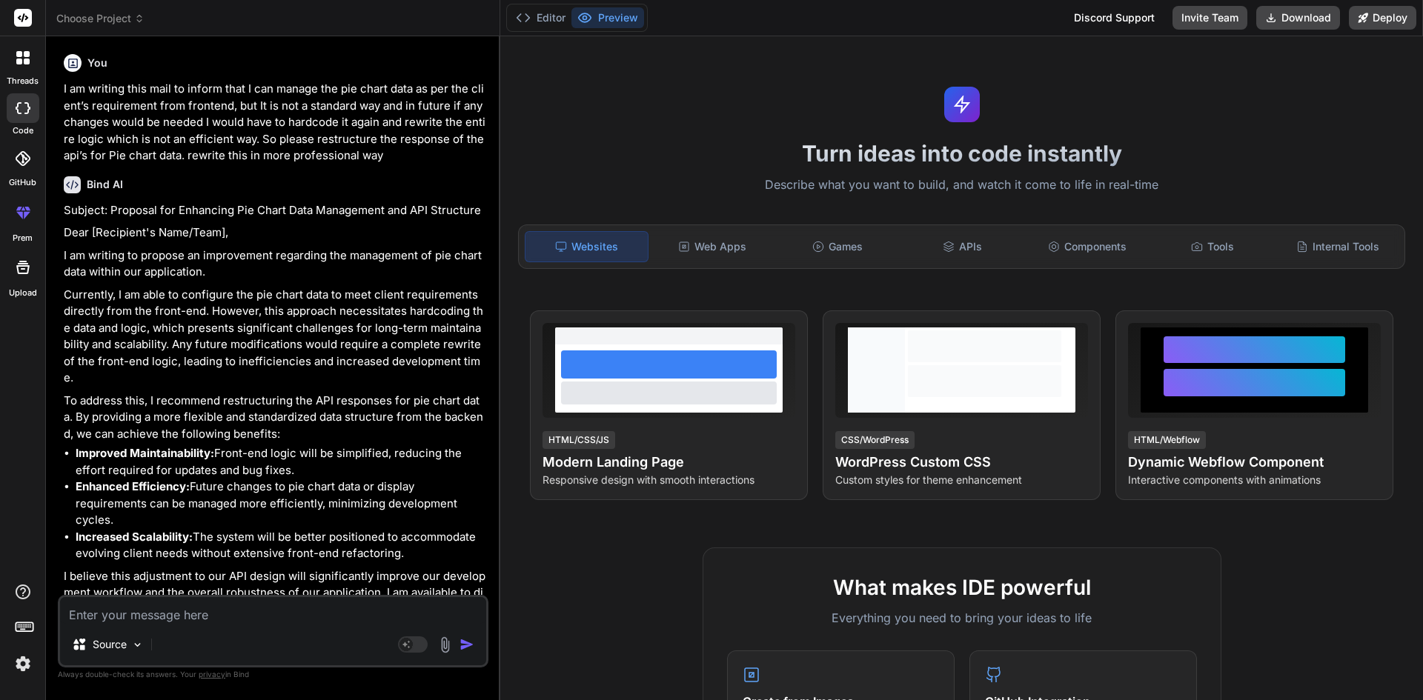
click at [225, 279] on p "I am writing to propose an improvement regarding the management of pie chart da…" at bounding box center [275, 264] width 422 height 33
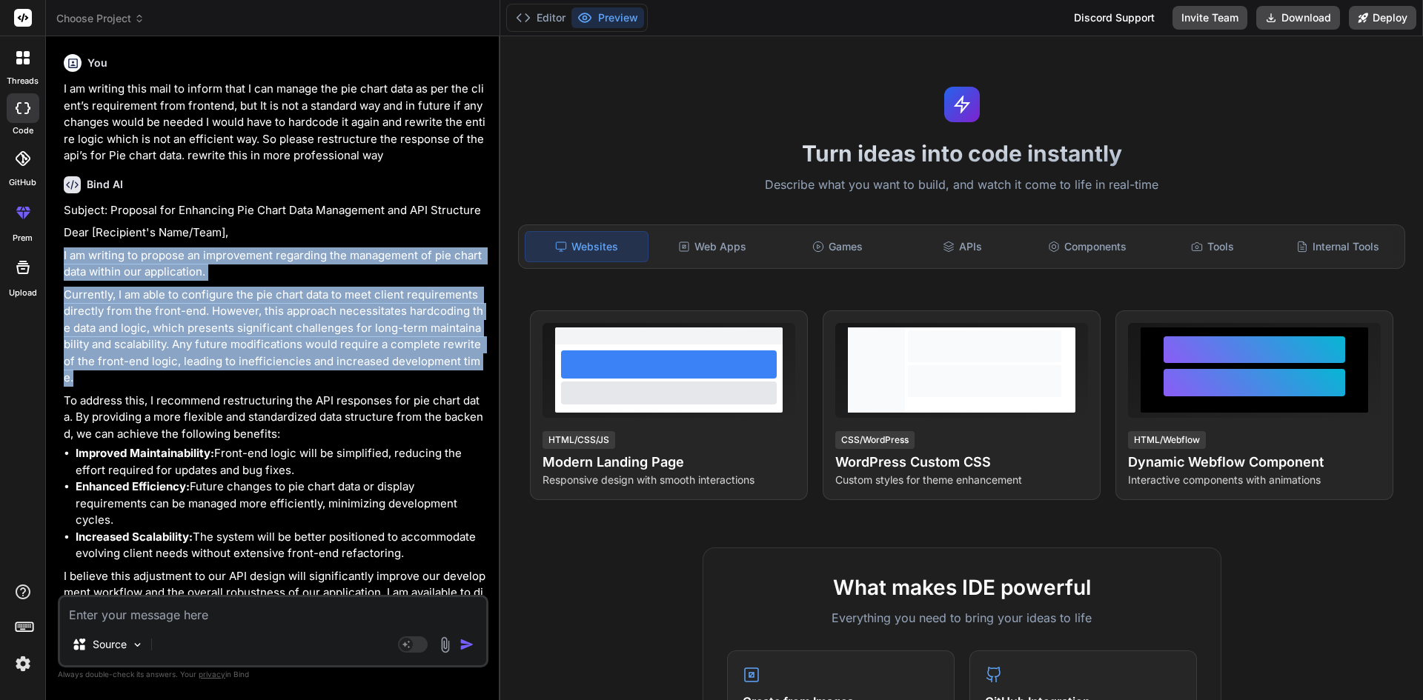
drag, startPoint x: 62, startPoint y: 254, endPoint x: 466, endPoint y: 362, distance: 417.5
click at [466, 362] on div "You I am writing this mail to inform that I can manage the pie chart data as pe…" at bounding box center [275, 321] width 428 height 547
copy div "I am writing to propose an improvement regarding the management of pie chart da…"
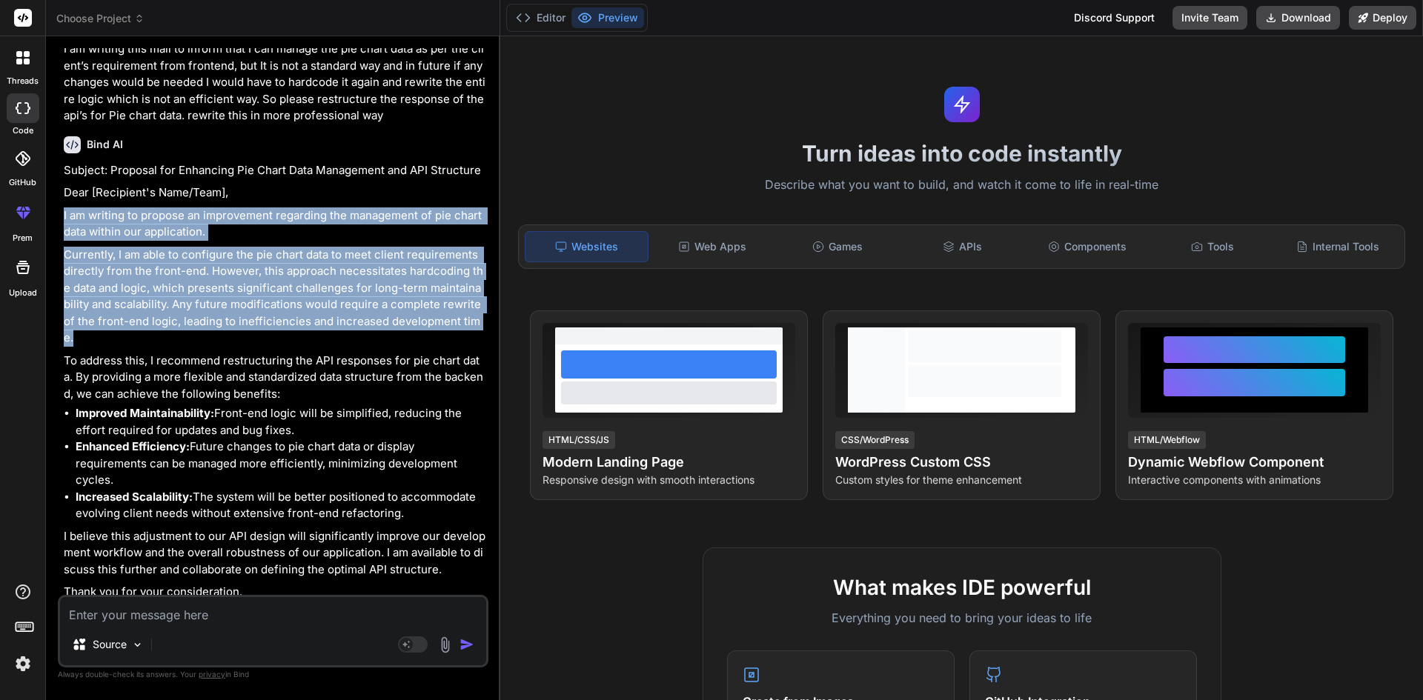
scroll to position [77, 0]
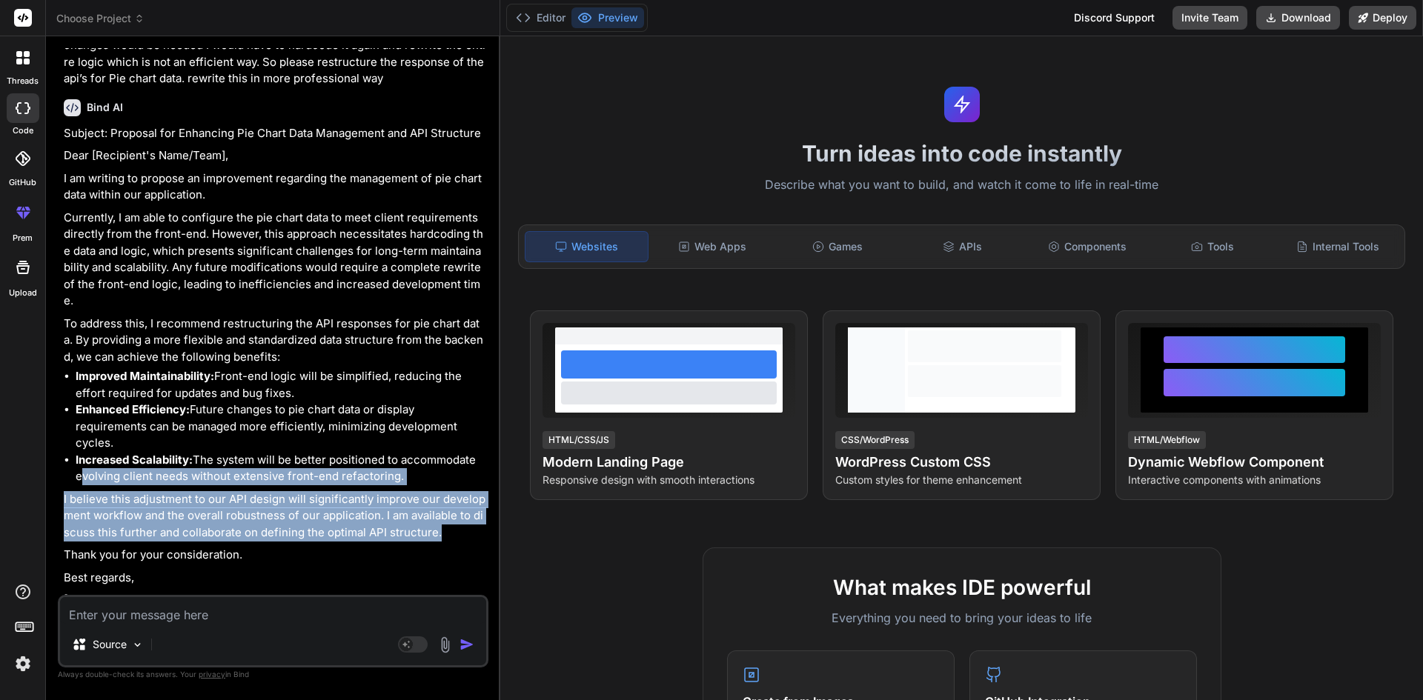
drag, startPoint x: 447, startPoint y: 519, endPoint x: 46, endPoint y: 467, distance: 404.4
click at [46, 467] on div "Bind AI Web Search Created with Pixso. Code Generator You I am writing this mai…" at bounding box center [273, 367] width 454 height 663
click at [301, 503] on p "I believe this adjustment to our API design will significantly improve our deve…" at bounding box center [275, 516] width 422 height 50
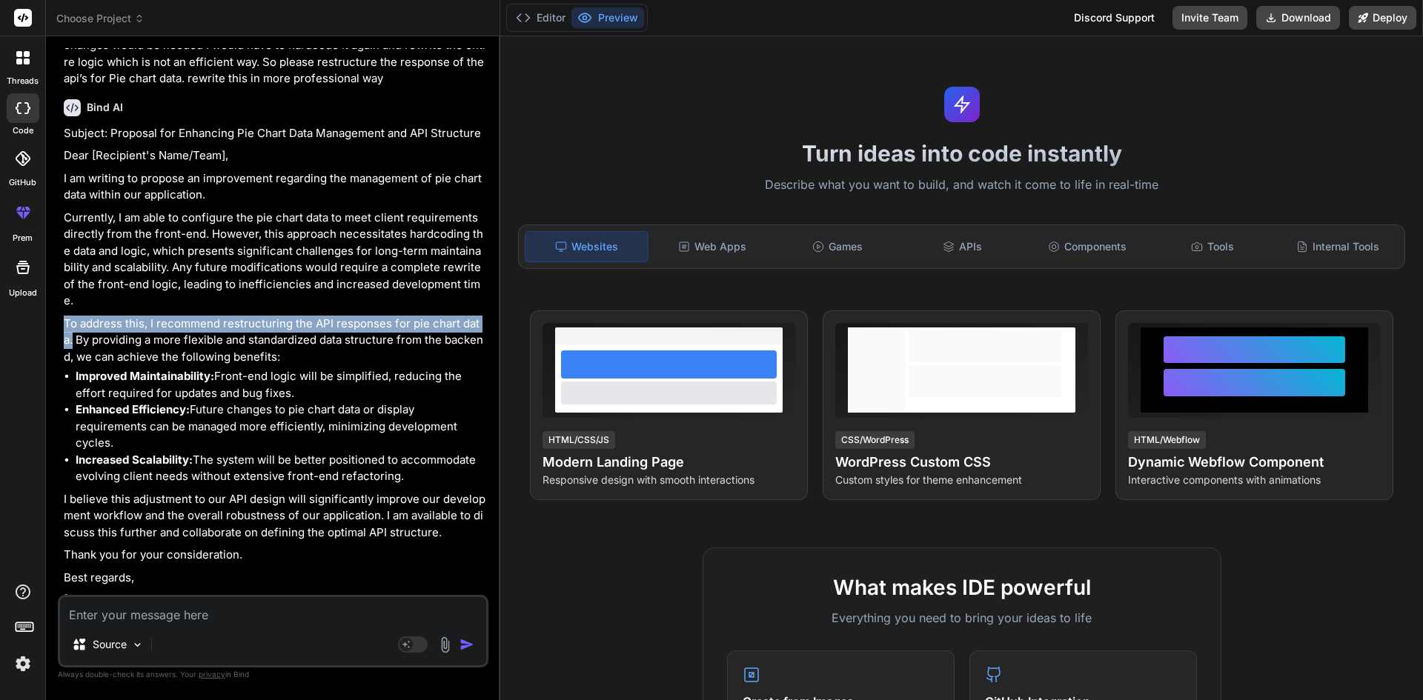
drag, startPoint x: 486, startPoint y: 308, endPoint x: 64, endPoint y: 311, distance: 421.8
click at [64, 316] on p "To address this, I recommend restructuring the API responses for pie chart data…" at bounding box center [275, 341] width 422 height 50
copy p "To address this, I recommend restructuring the API responses for pie chart data."
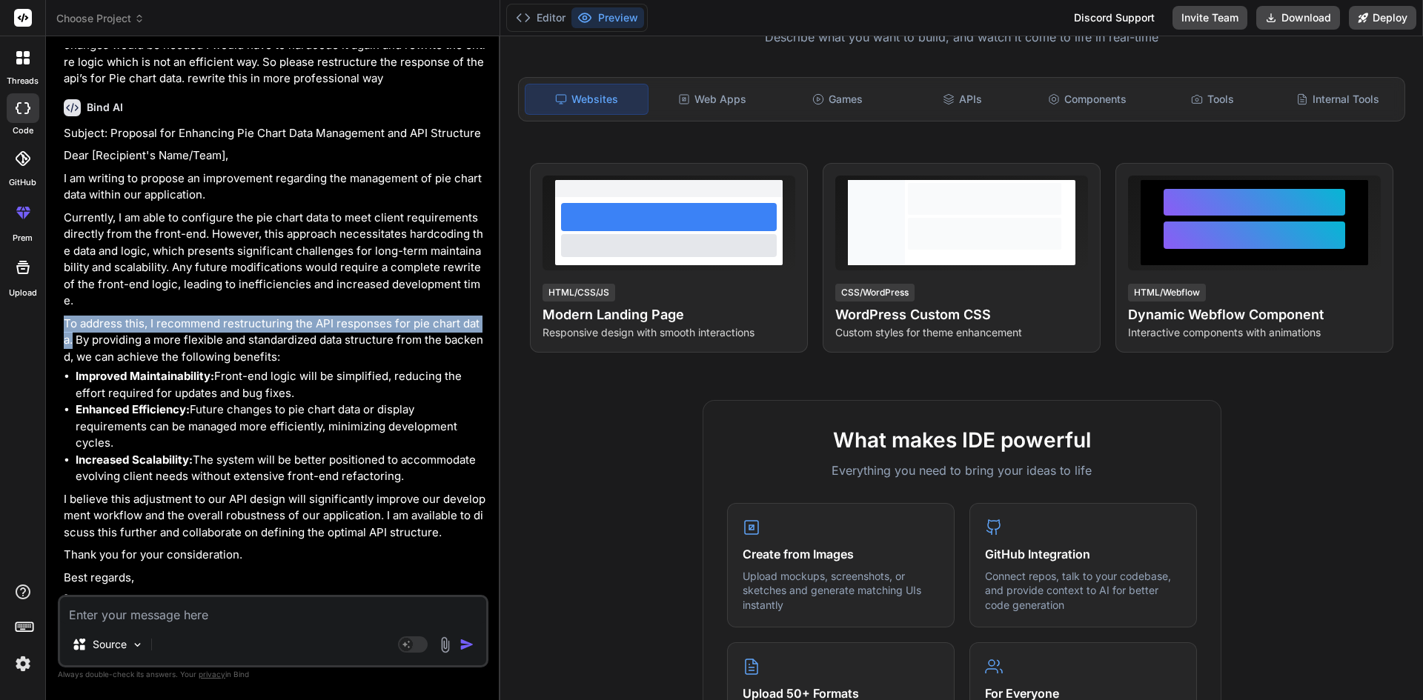
scroll to position [148, 0]
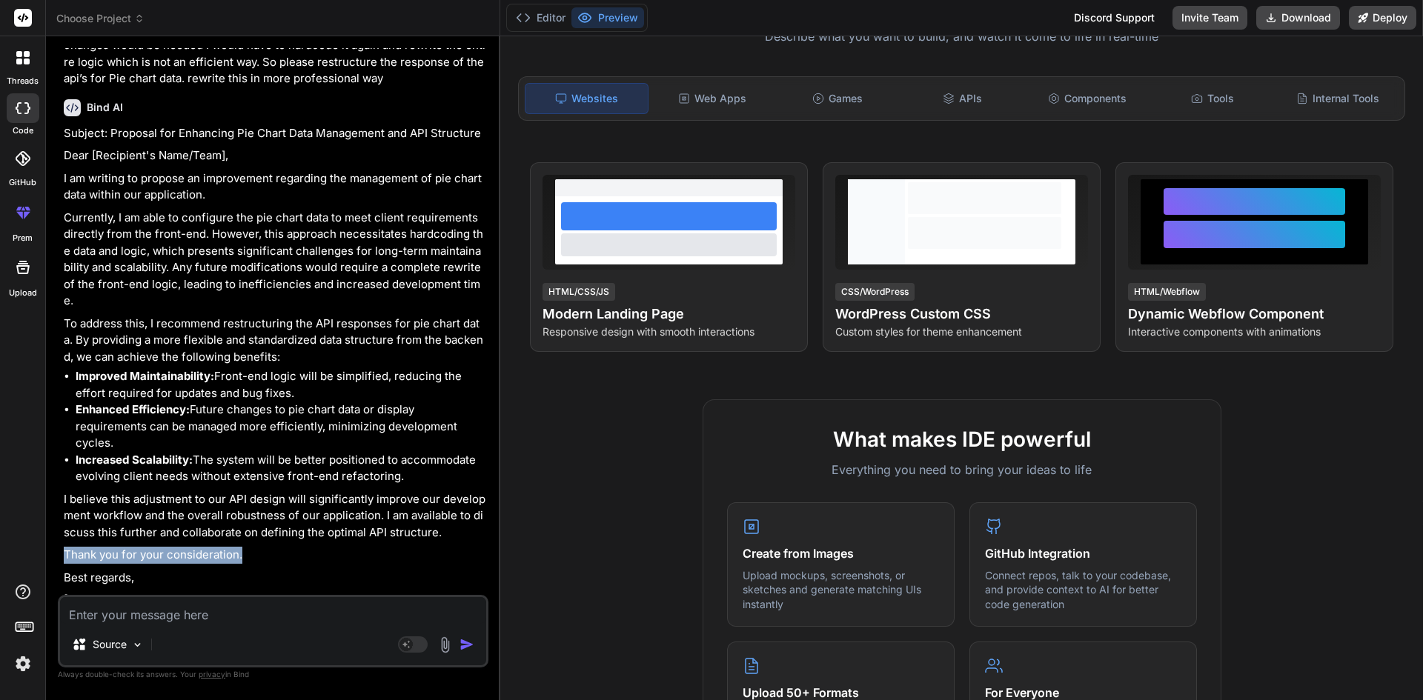
drag, startPoint x: 248, startPoint y: 542, endPoint x: 58, endPoint y: 540, distance: 189.8
click at [58, 540] on div "You I am writing this mail to inform that I can manage the pie chart data as pe…" at bounding box center [273, 374] width 431 height 652
copy p "Thank you for your consideration."
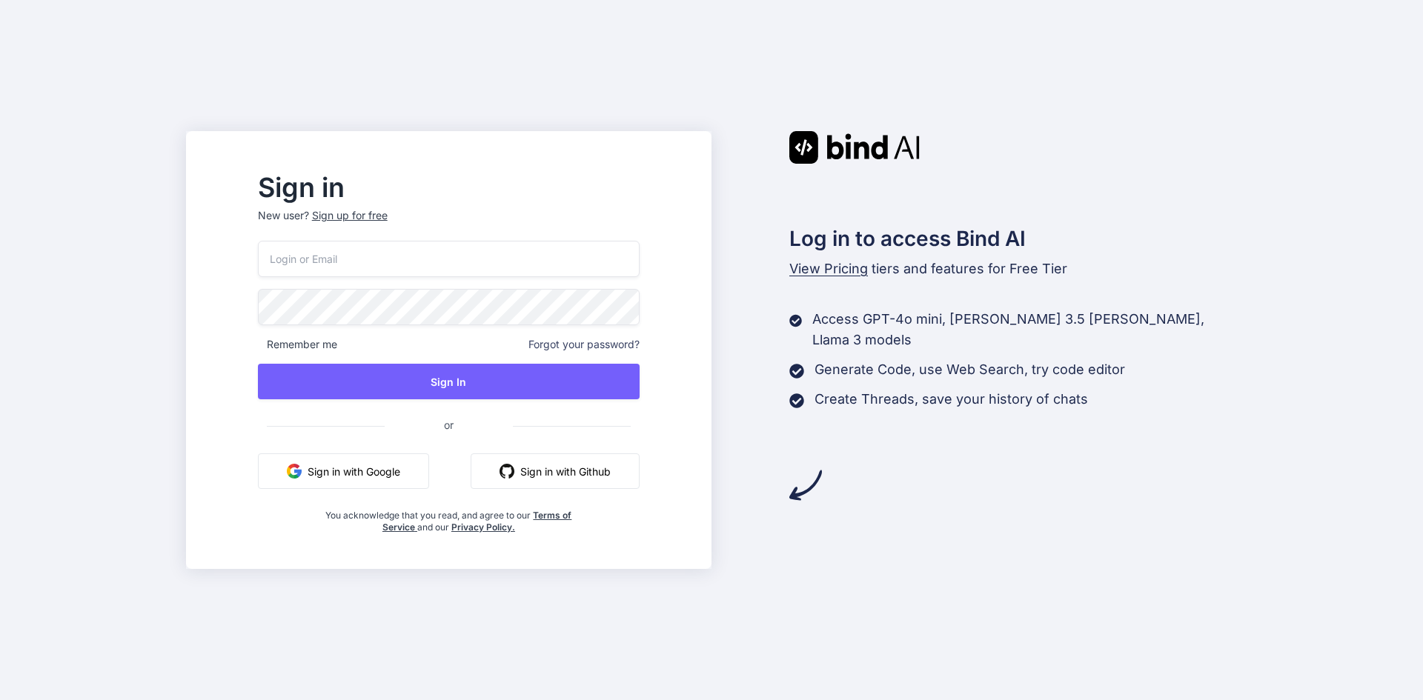
click at [429, 471] on button "Sign in with Google" at bounding box center [343, 472] width 171 height 36
